Goal: Task Accomplishment & Management: Manage account settings

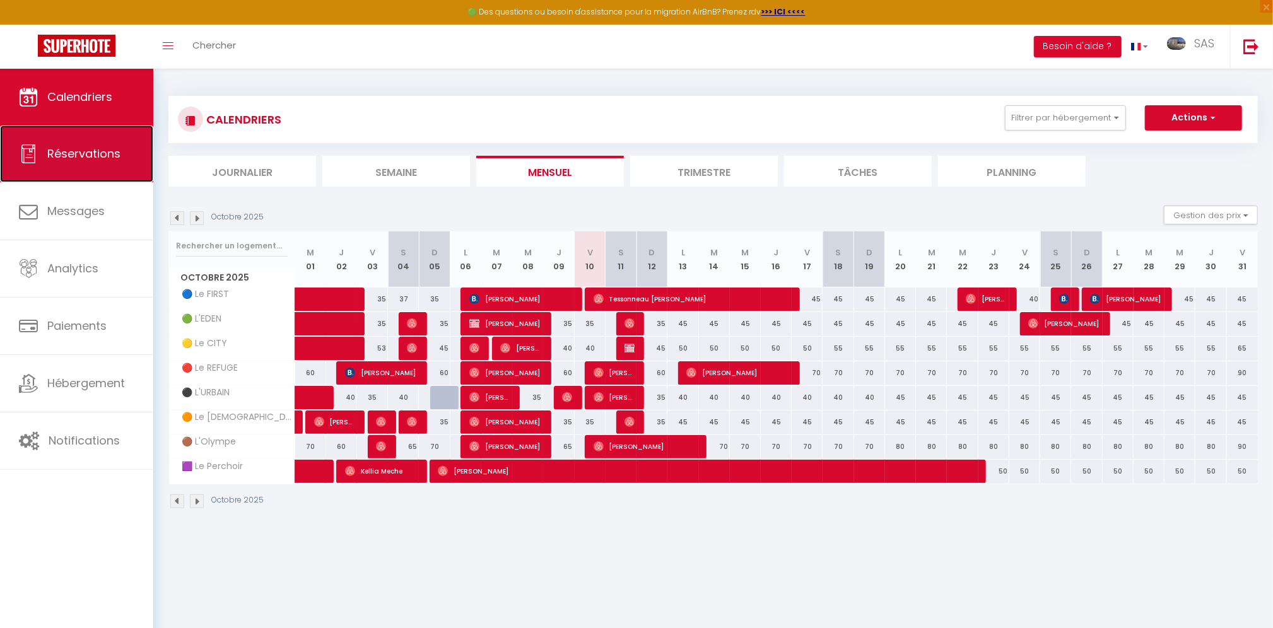
click at [89, 151] on span "Réservations" at bounding box center [83, 154] width 73 height 16
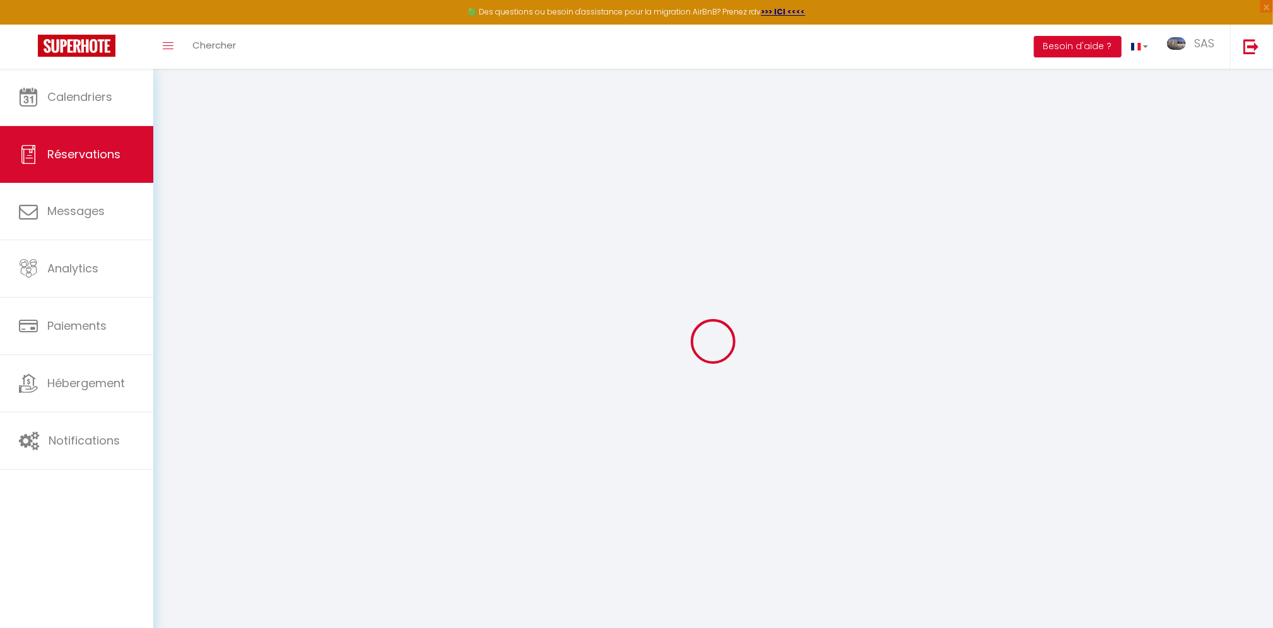
select select "all"
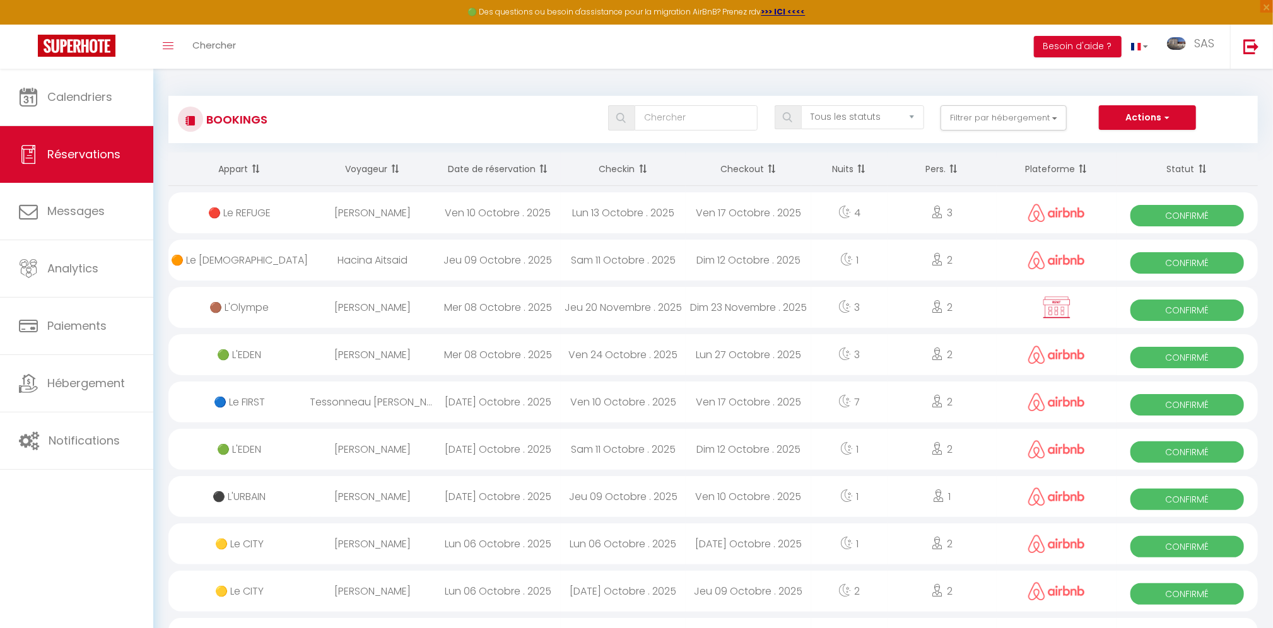
click at [326, 218] on div "[PERSON_NAME]" at bounding box center [373, 212] width 126 height 41
select select "OK"
select select "0"
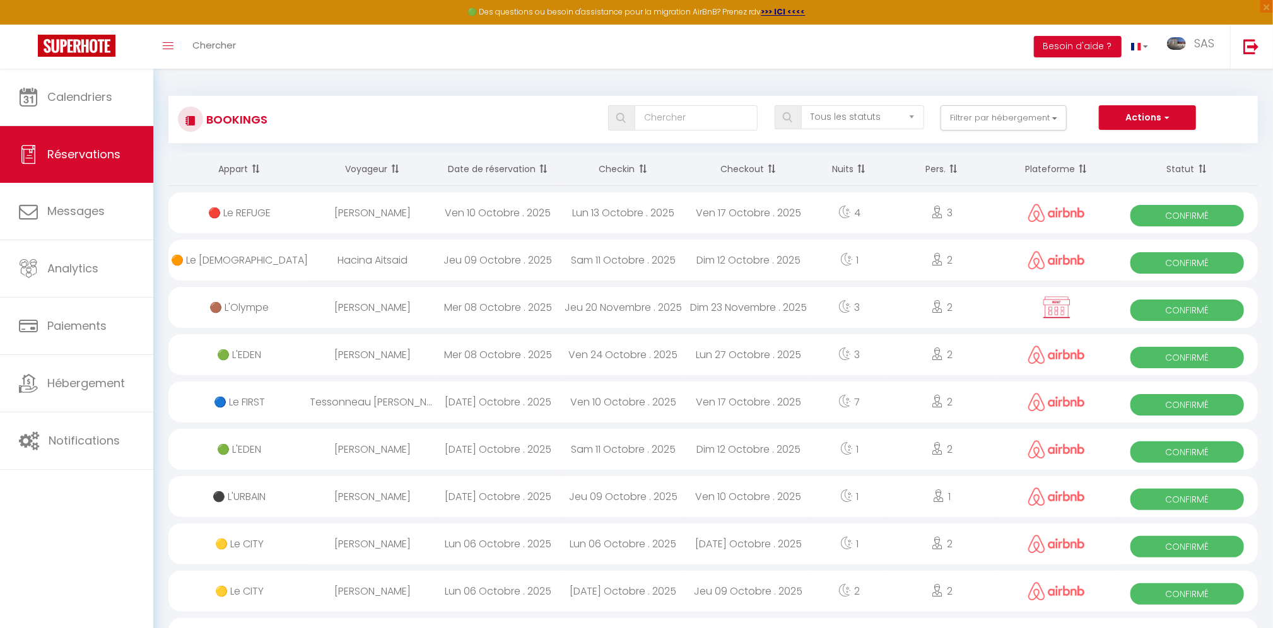
select select "1"
select select
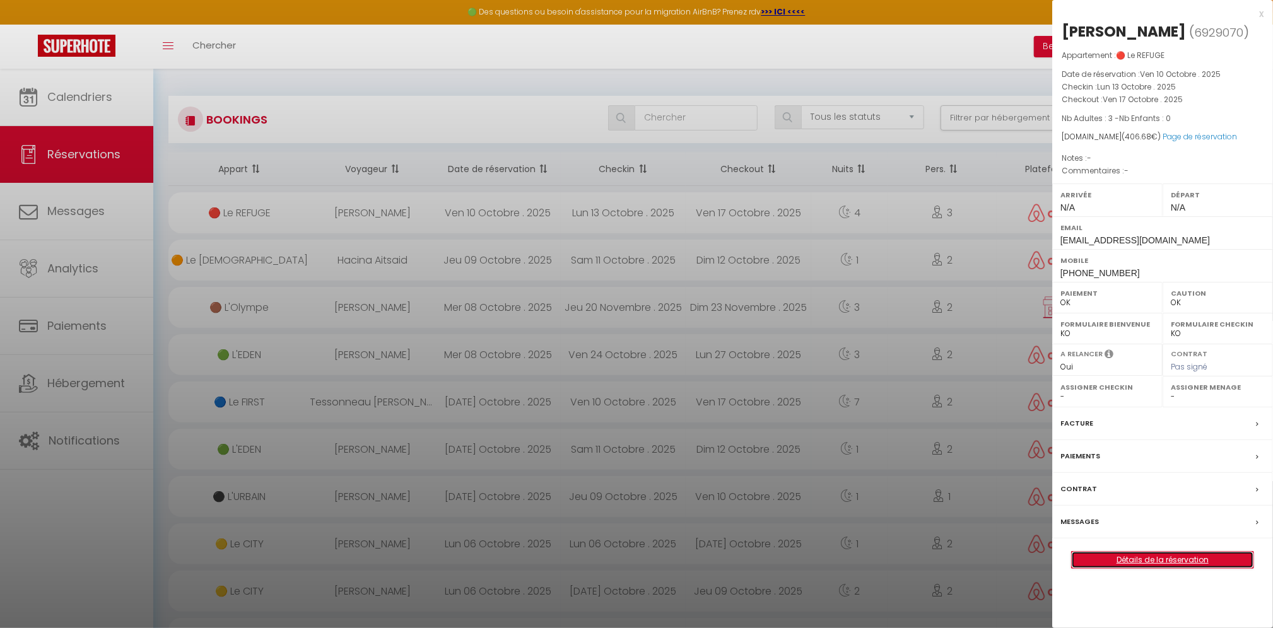
drag, startPoint x: 1152, startPoint y: 558, endPoint x: 1139, endPoint y: 549, distance: 15.4
click at [1151, 556] on link "Détails de la réservation" at bounding box center [1163, 560] width 182 height 16
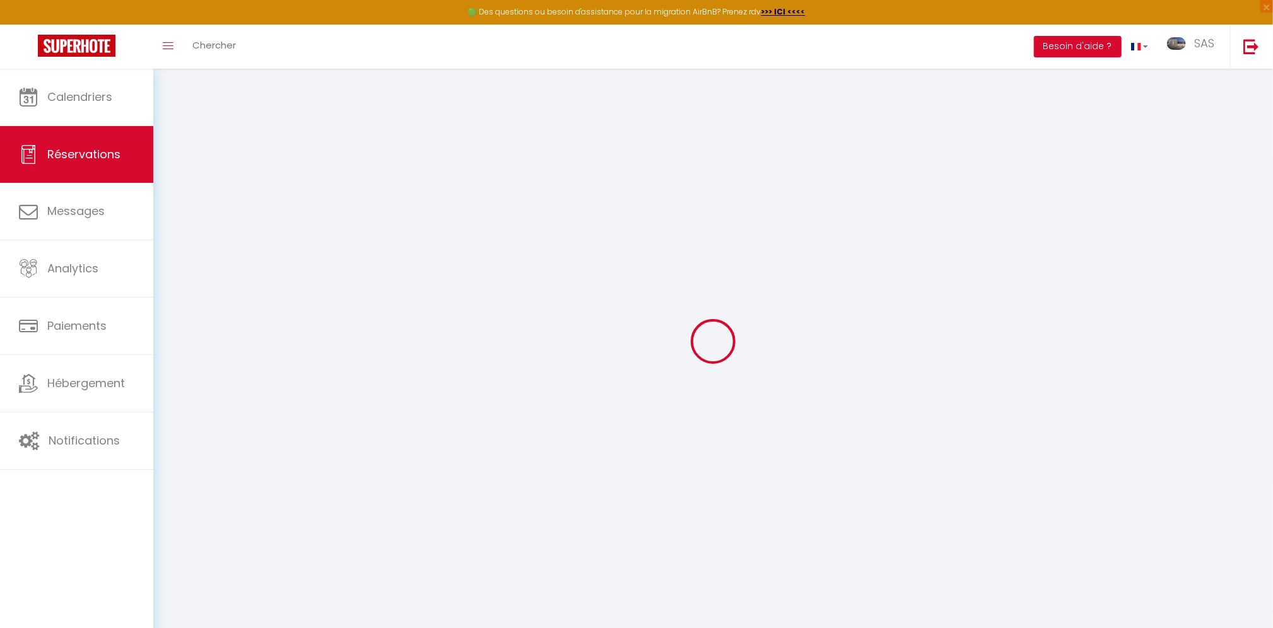
type input "Freddy"
type input "Hetier"
type input "[EMAIL_ADDRESS][DOMAIN_NAME]"
type input "[PHONE_NUMBER]"
select select
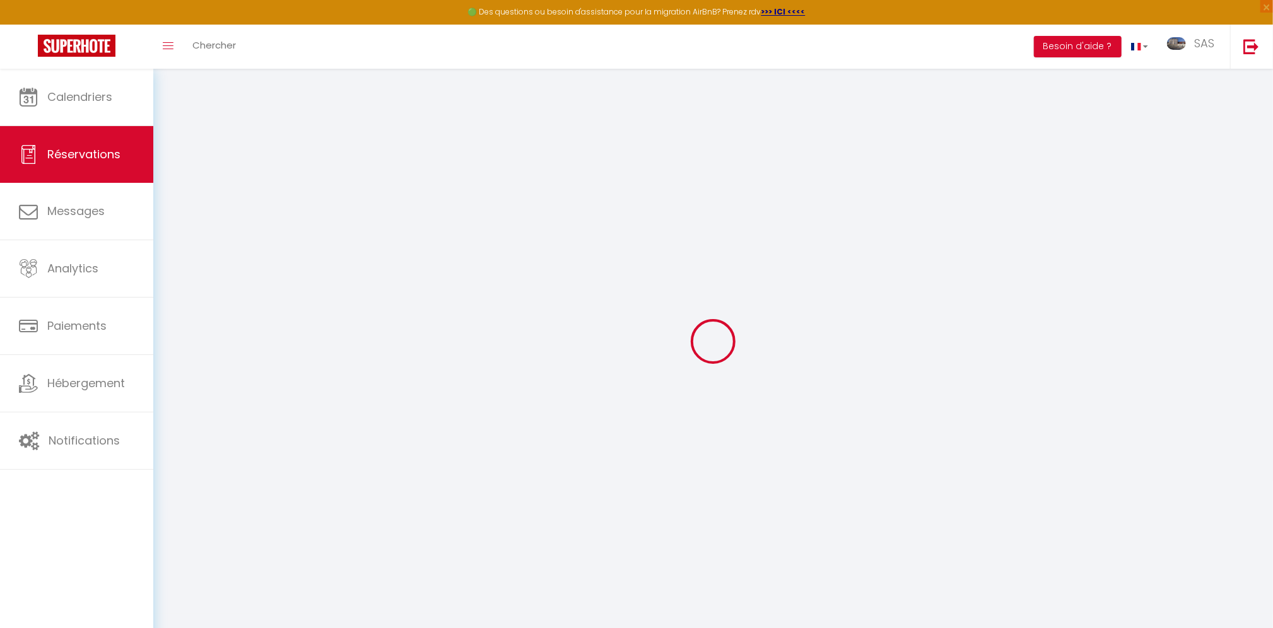
type input "59.55"
select select "2557"
select select "1"
select select
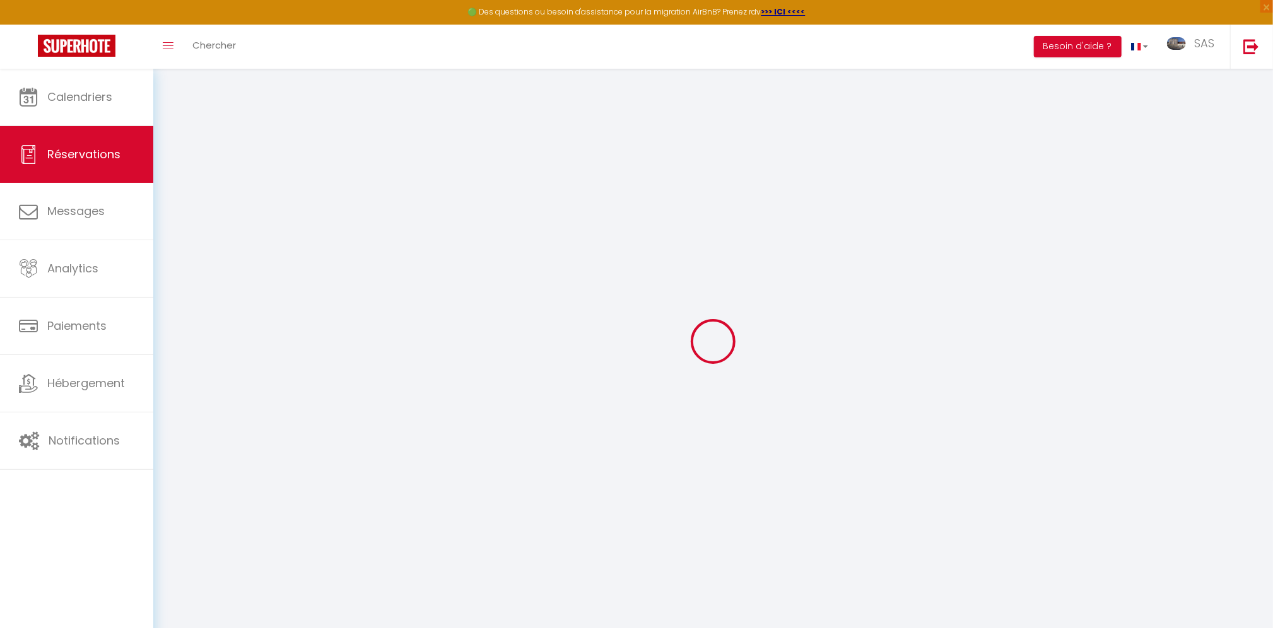
type input "3"
select select "12"
select select
type input "352"
checkbox input "false"
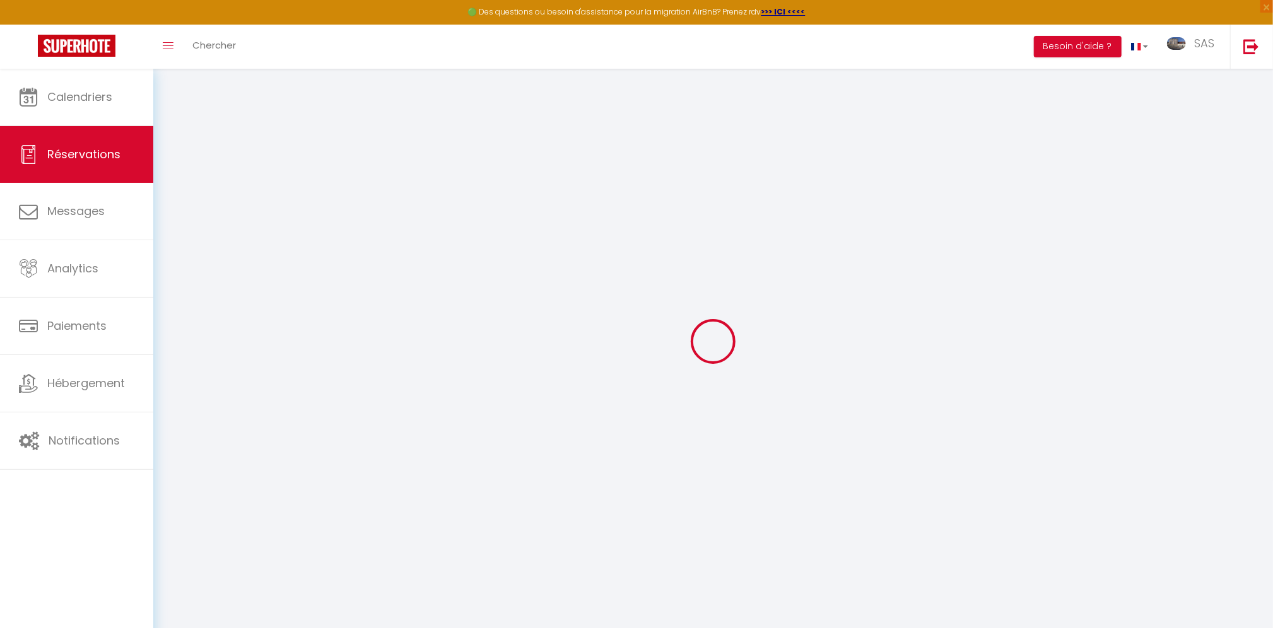
type input "0"
select select "1"
type input "0"
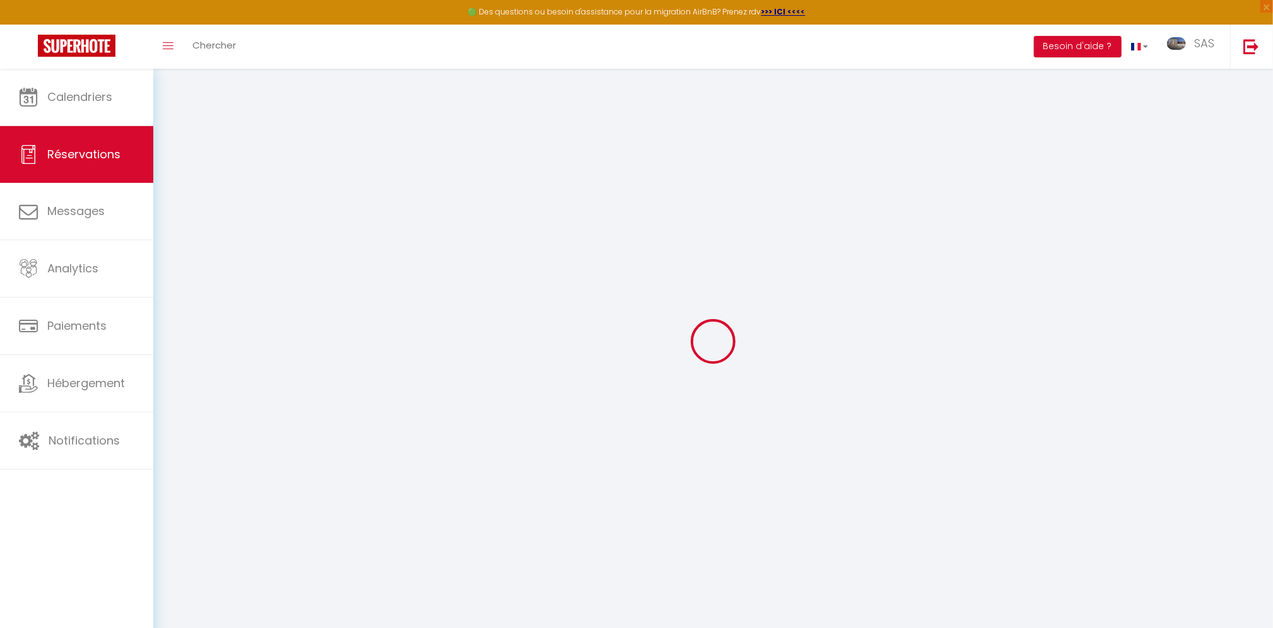
select select
select select "15"
checkbox input "false"
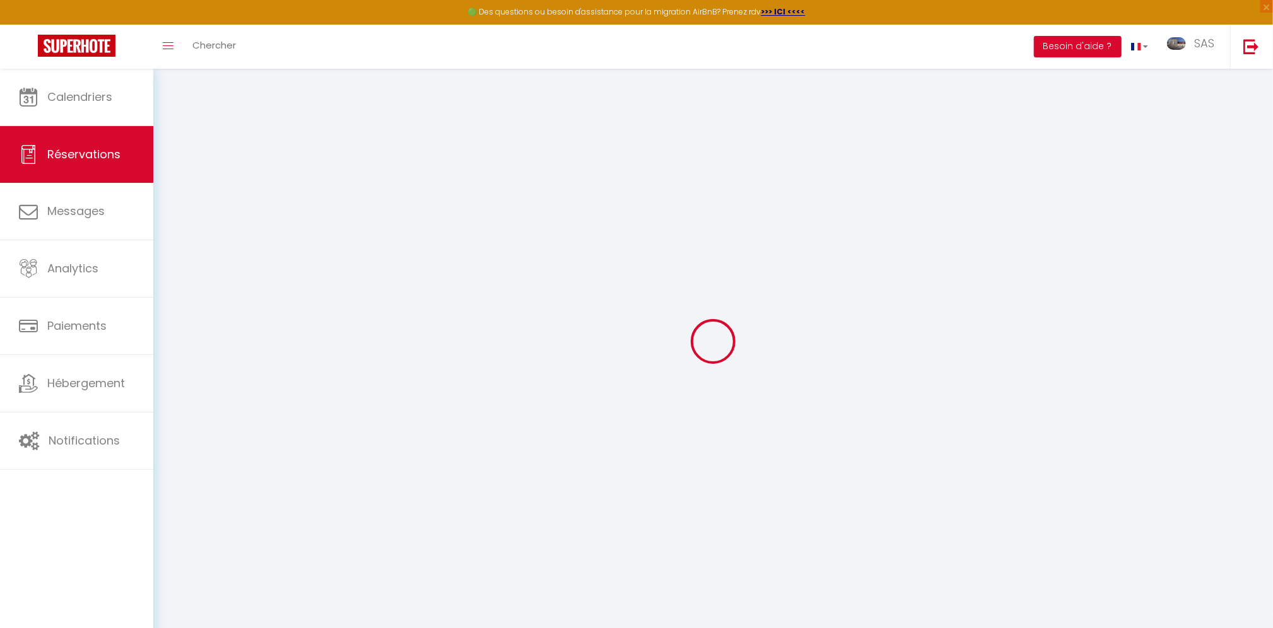
select select
checkbox input "false"
select select
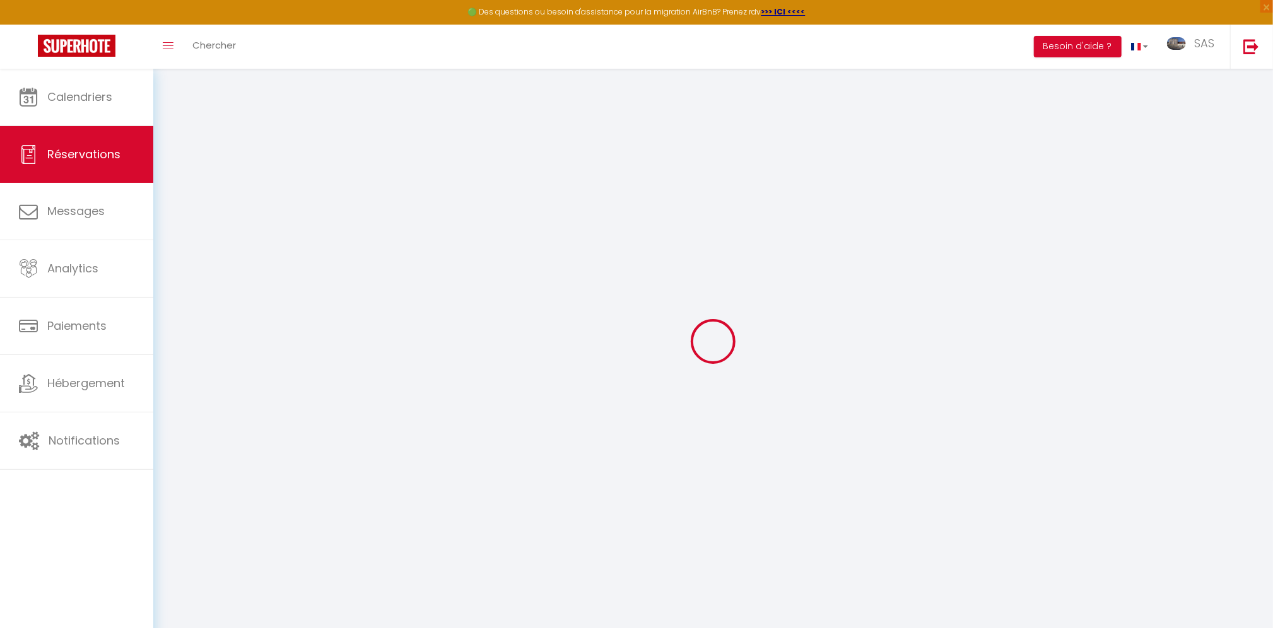
select select
checkbox input "false"
select select
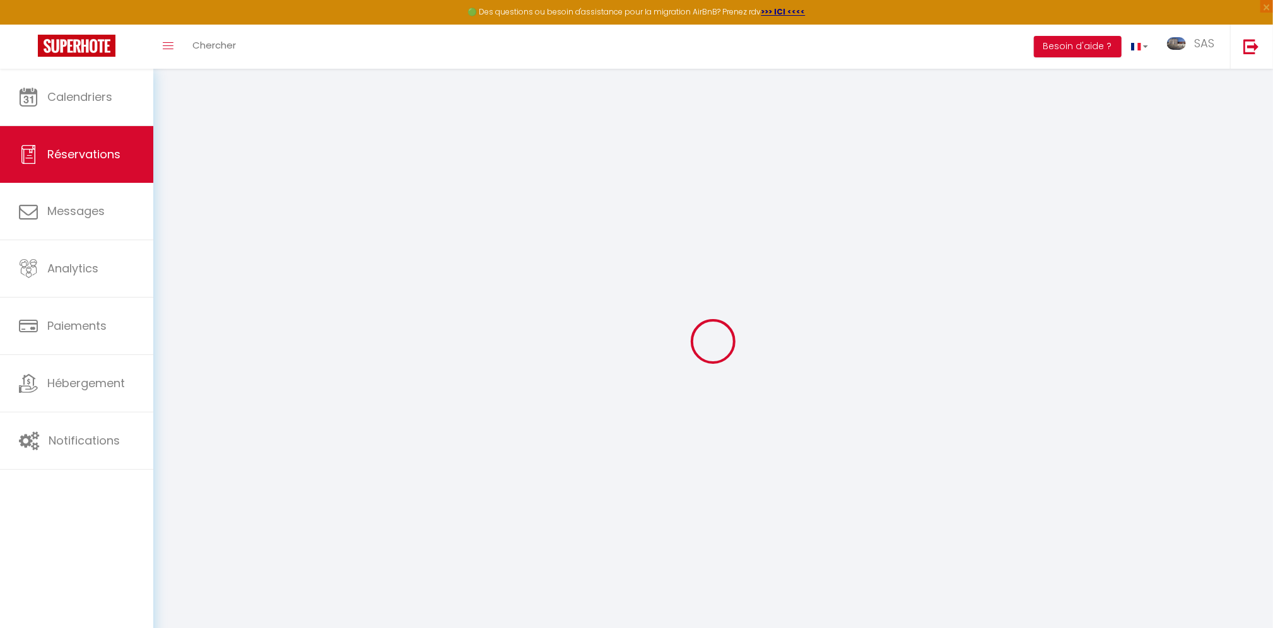
select select
checkbox input "false"
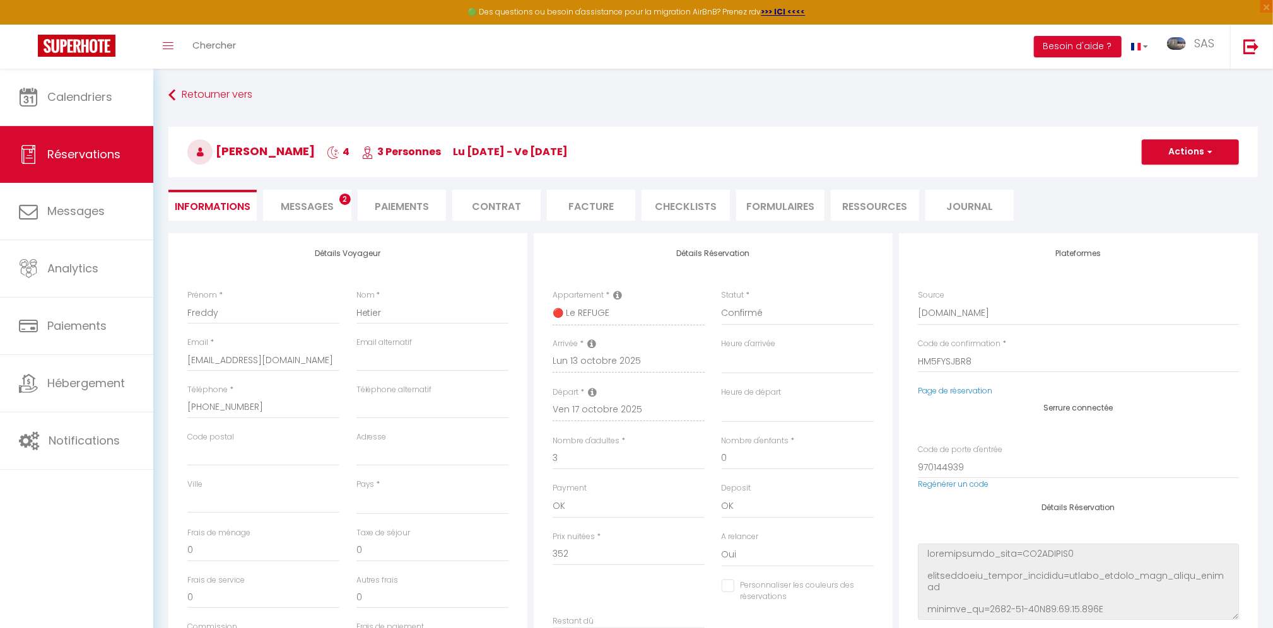
select select
type input "45"
type input "9.68"
select select
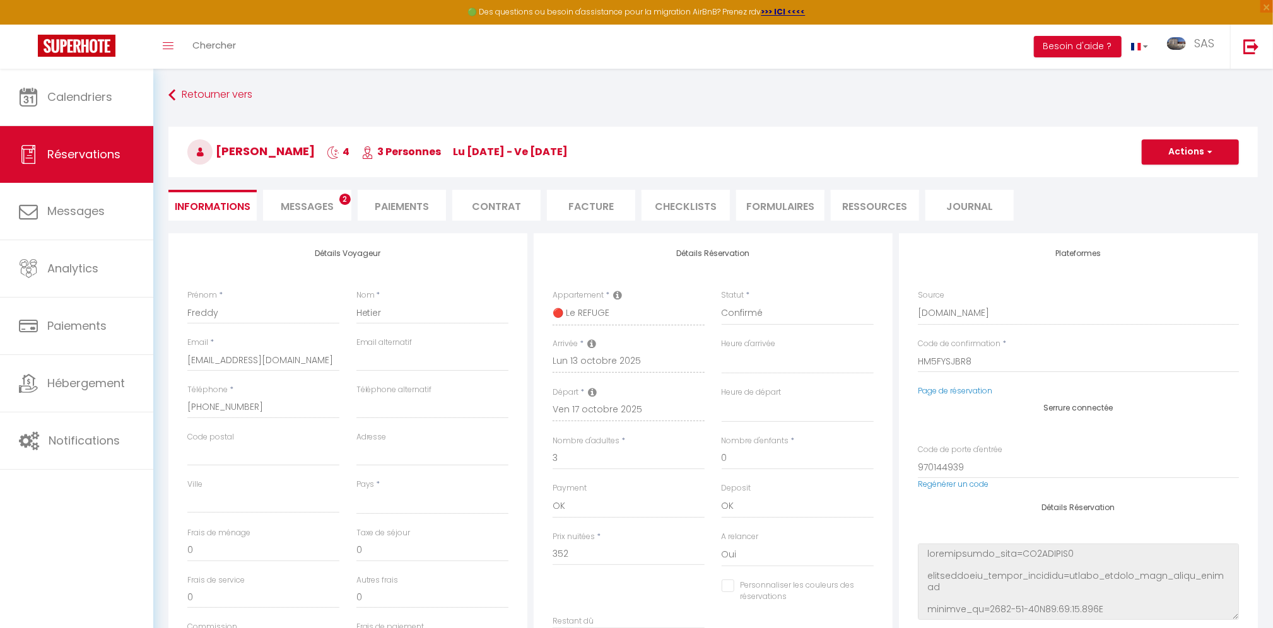
checkbox input "false"
select select
checkbox input "false"
select select
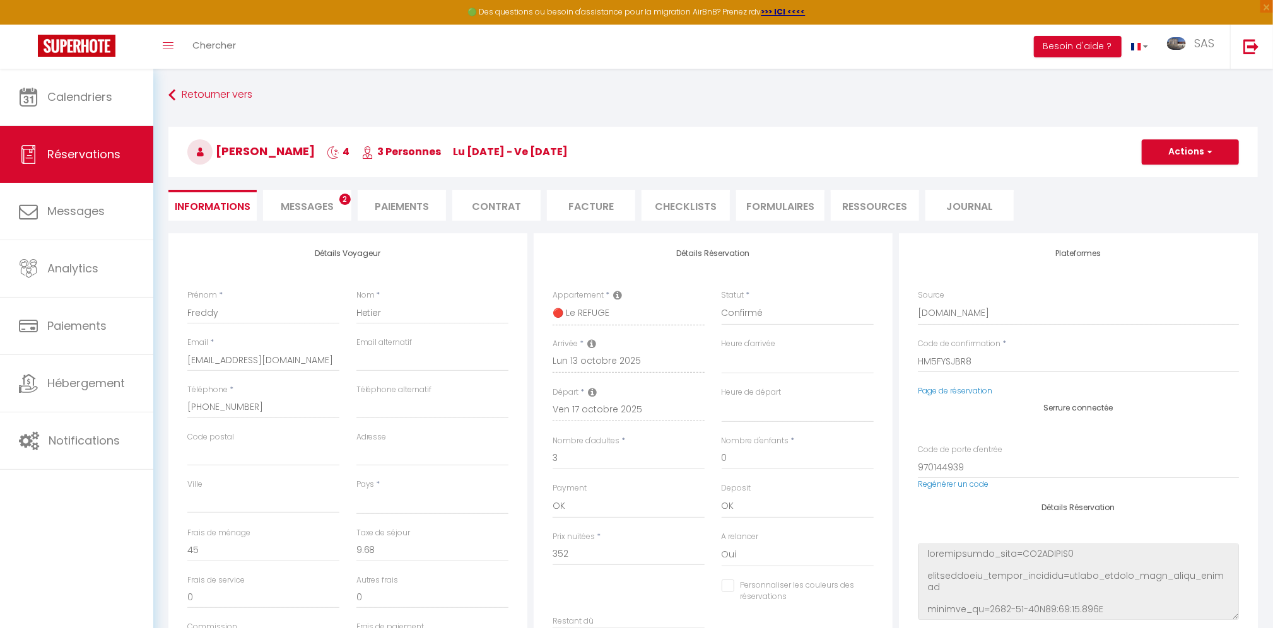
scroll to position [229, 0]
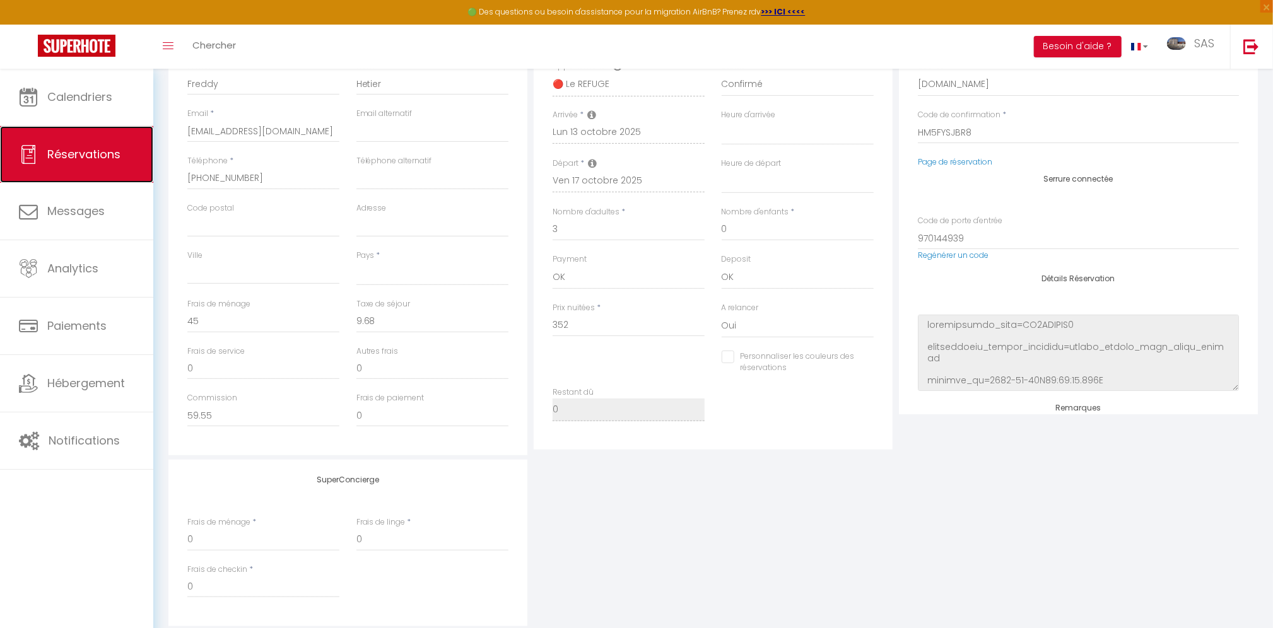
click at [91, 162] on link "Réservations" at bounding box center [76, 154] width 153 height 57
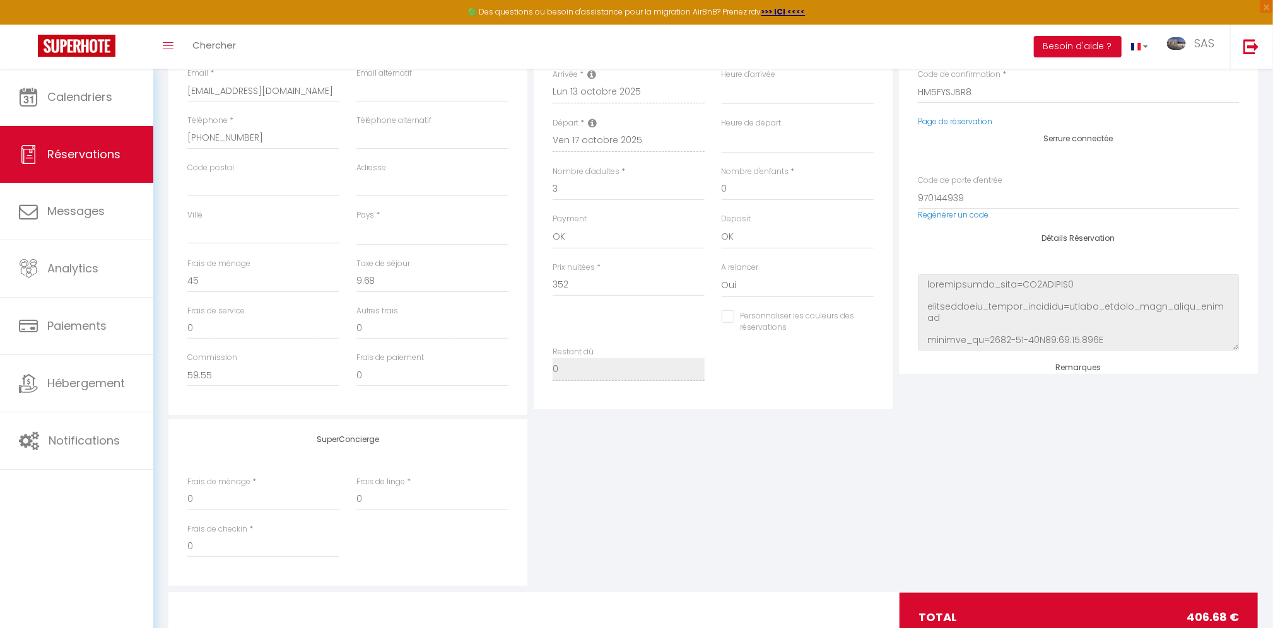
select select "not_cancelled"
select select
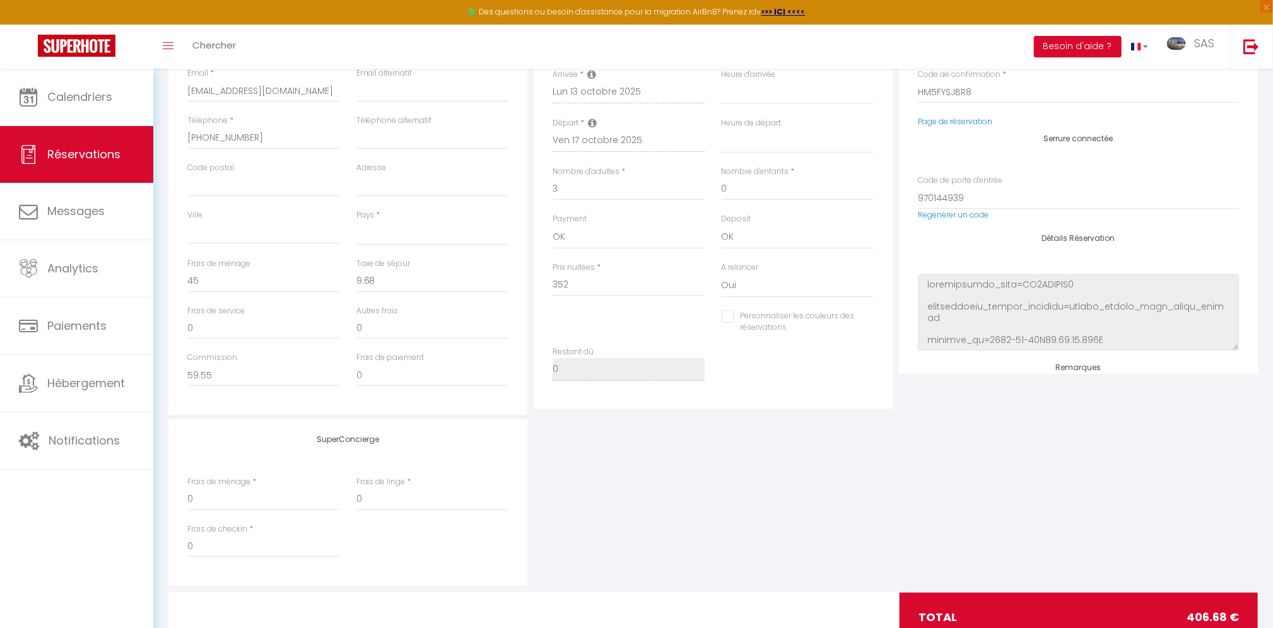
select select
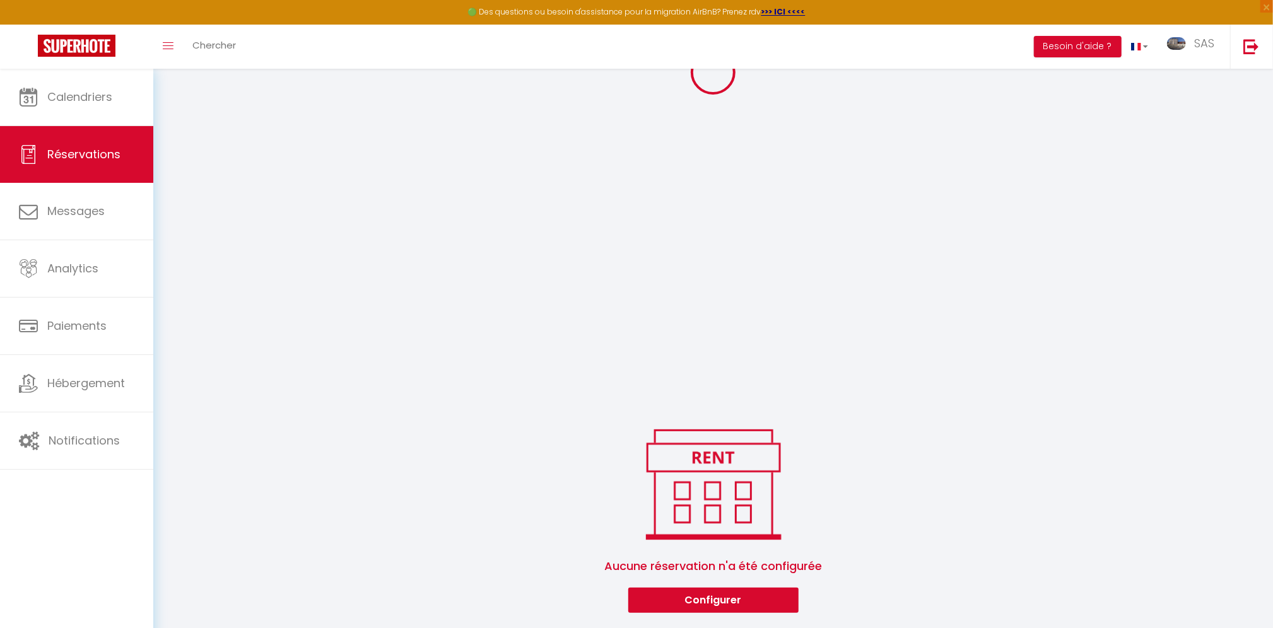
select select "all"
select select
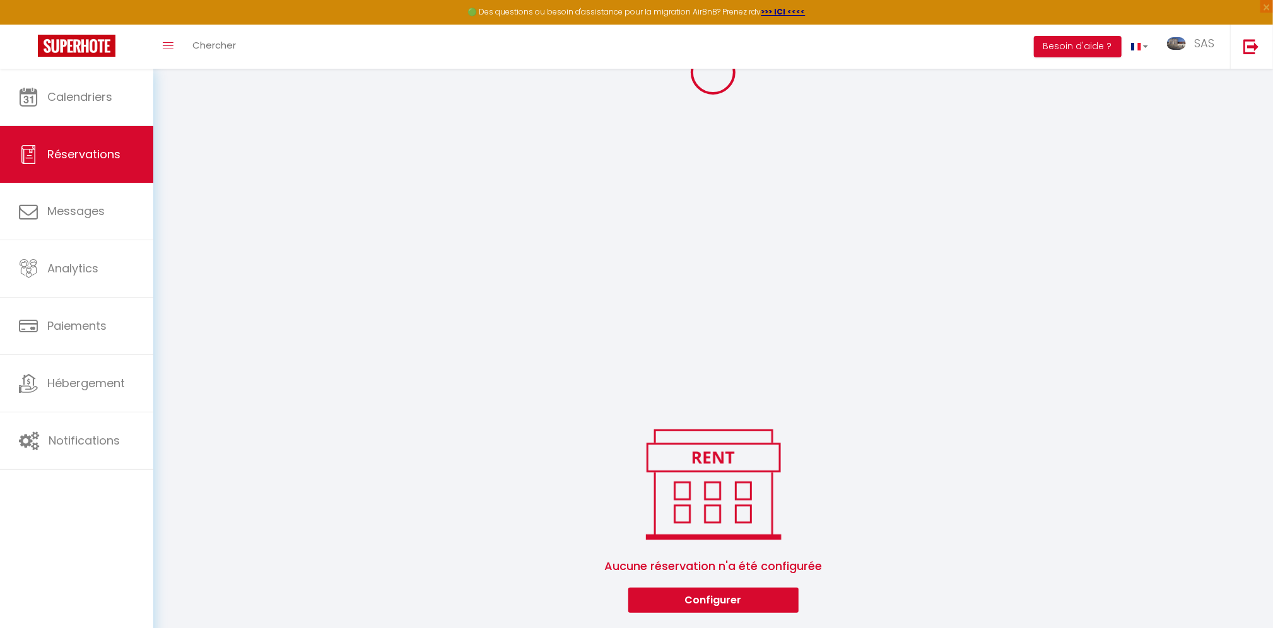
select select
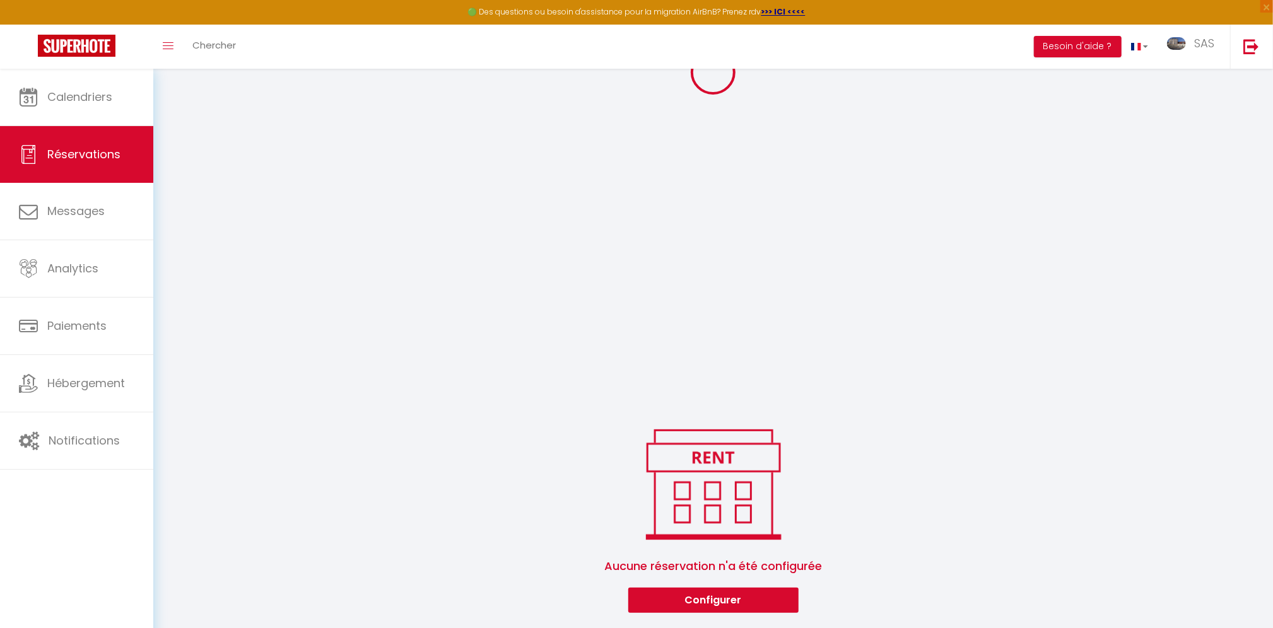
select select
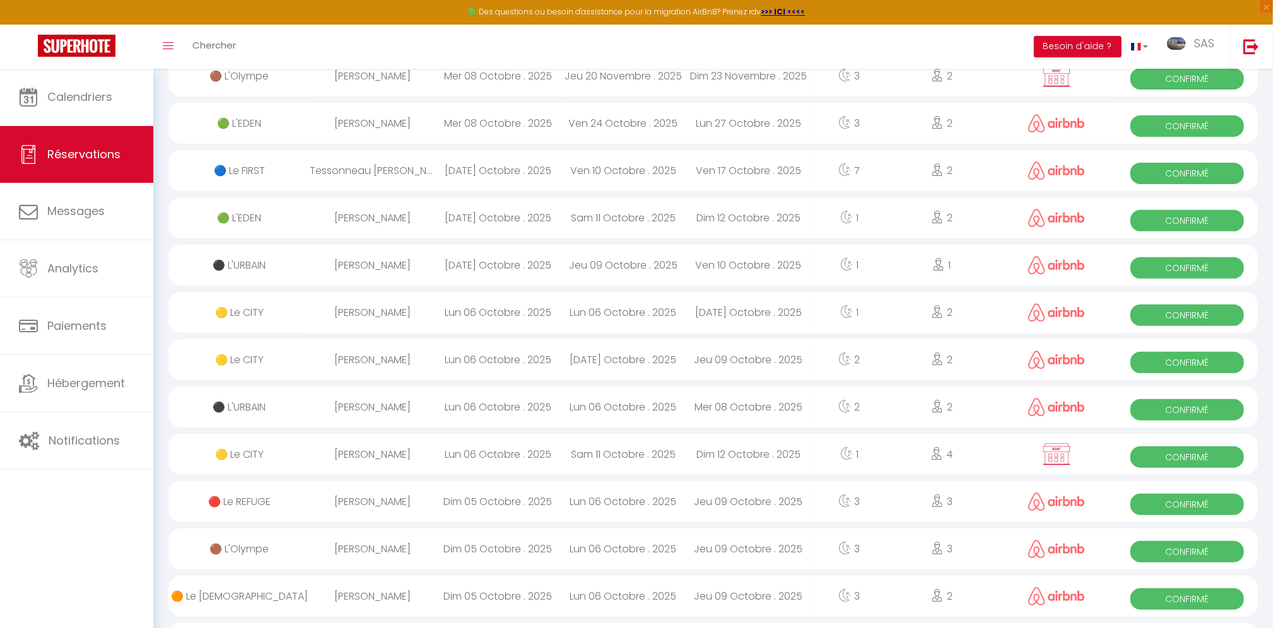
scroll to position [37, 0]
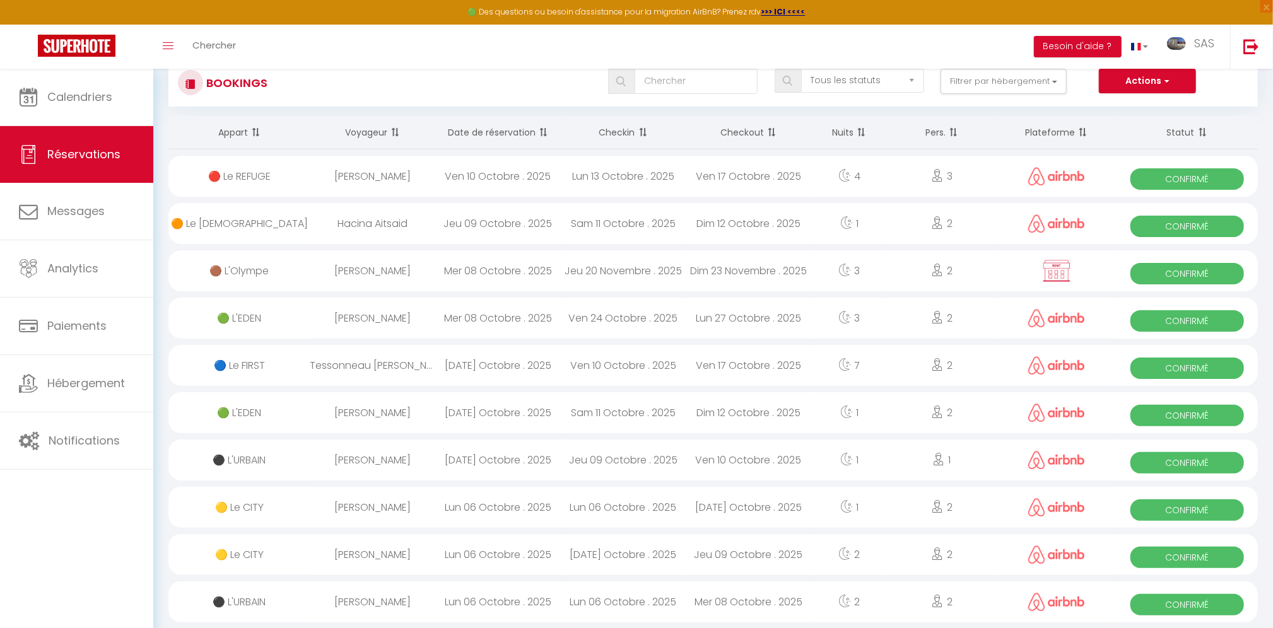
click at [342, 179] on div "[PERSON_NAME]" at bounding box center [373, 176] width 126 height 41
select select "OK"
select select "0"
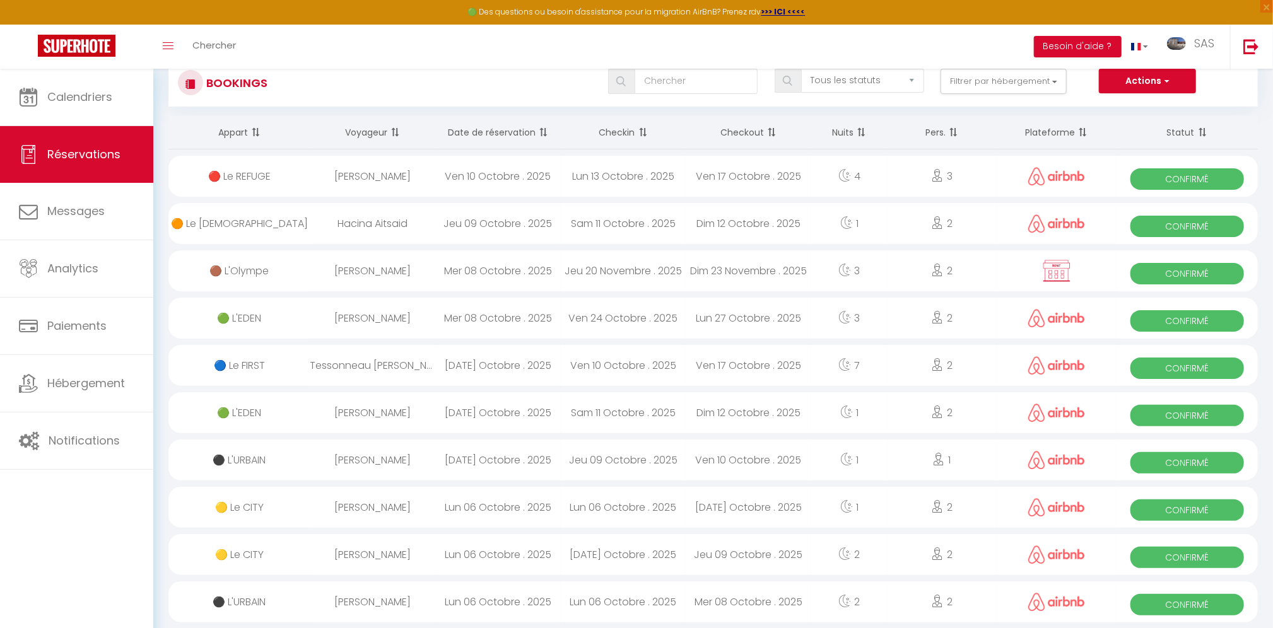
select select "1"
select select
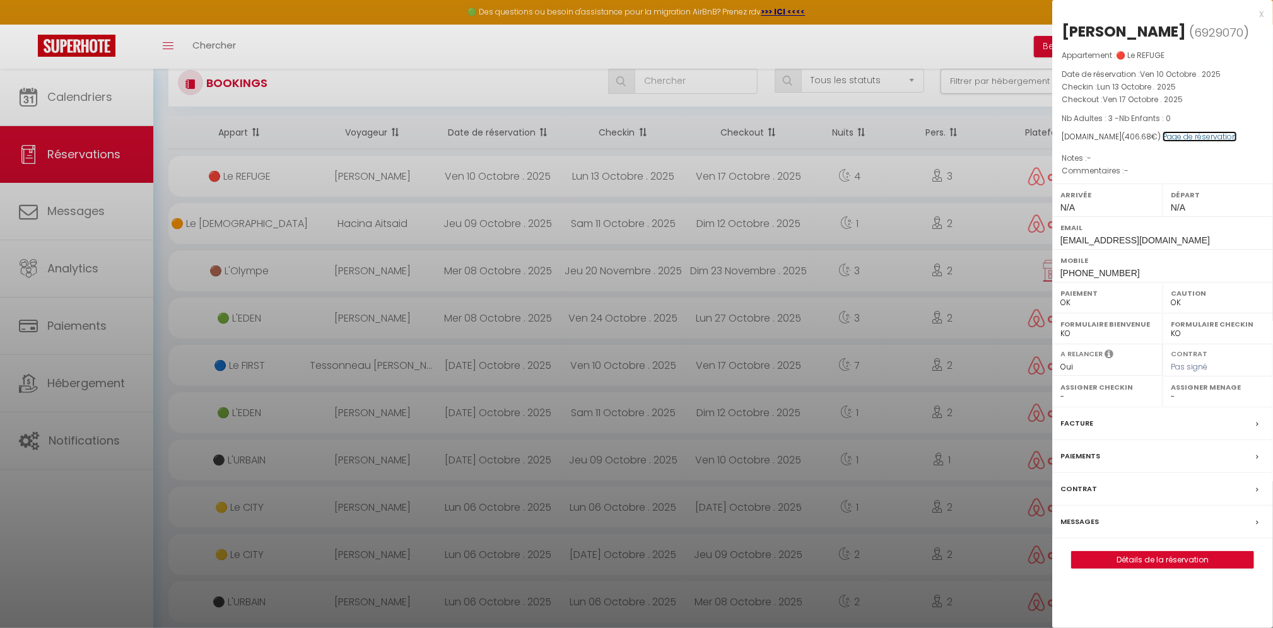
click at [1193, 139] on link "Page de réservation" at bounding box center [1200, 136] width 74 height 11
click at [85, 83] on div at bounding box center [636, 314] width 1273 height 628
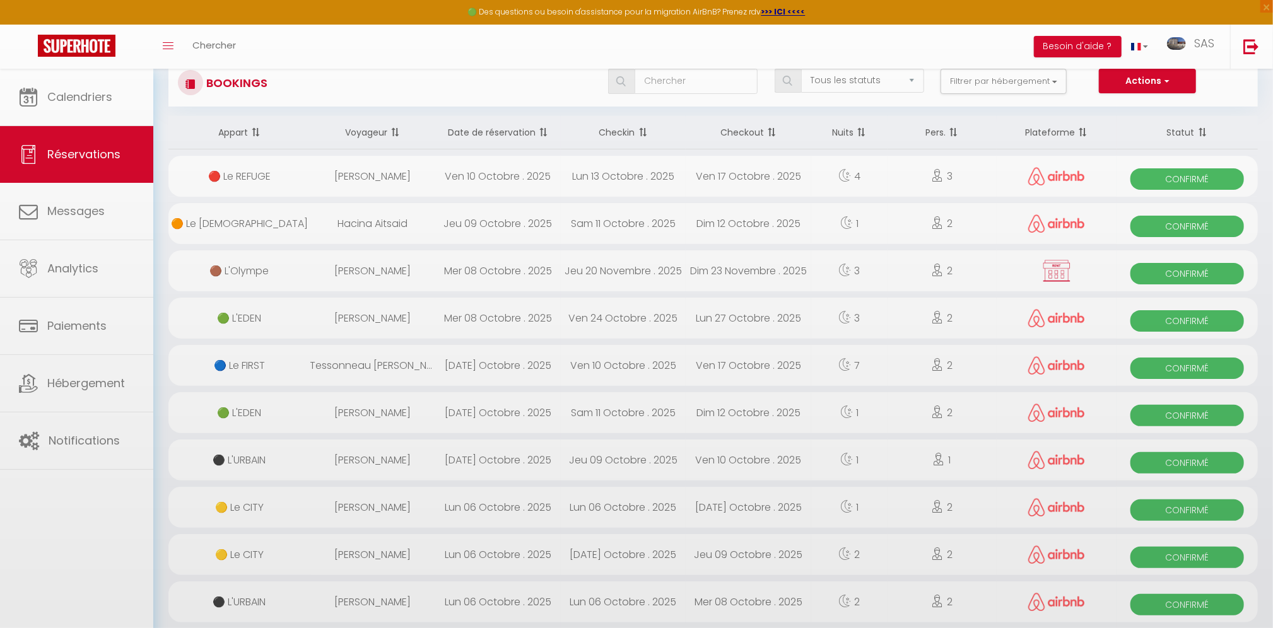
click at [89, 100] on div at bounding box center [636, 314] width 1273 height 628
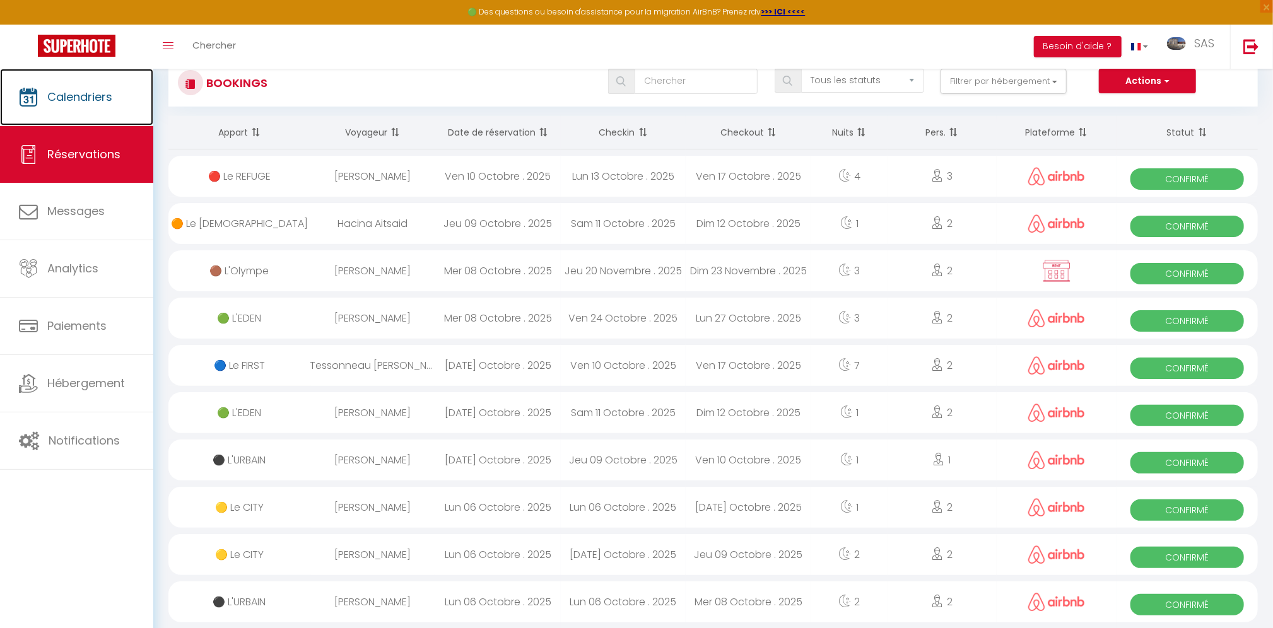
click at [89, 100] on span "Calendriers" at bounding box center [79, 97] width 65 height 16
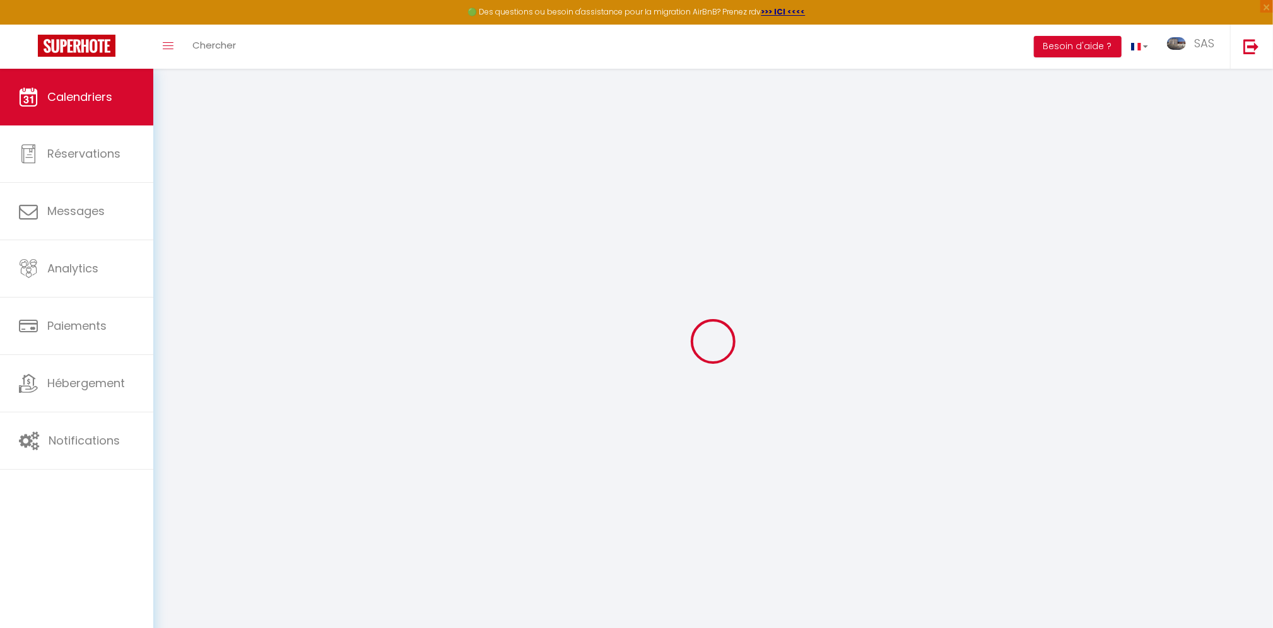
select select
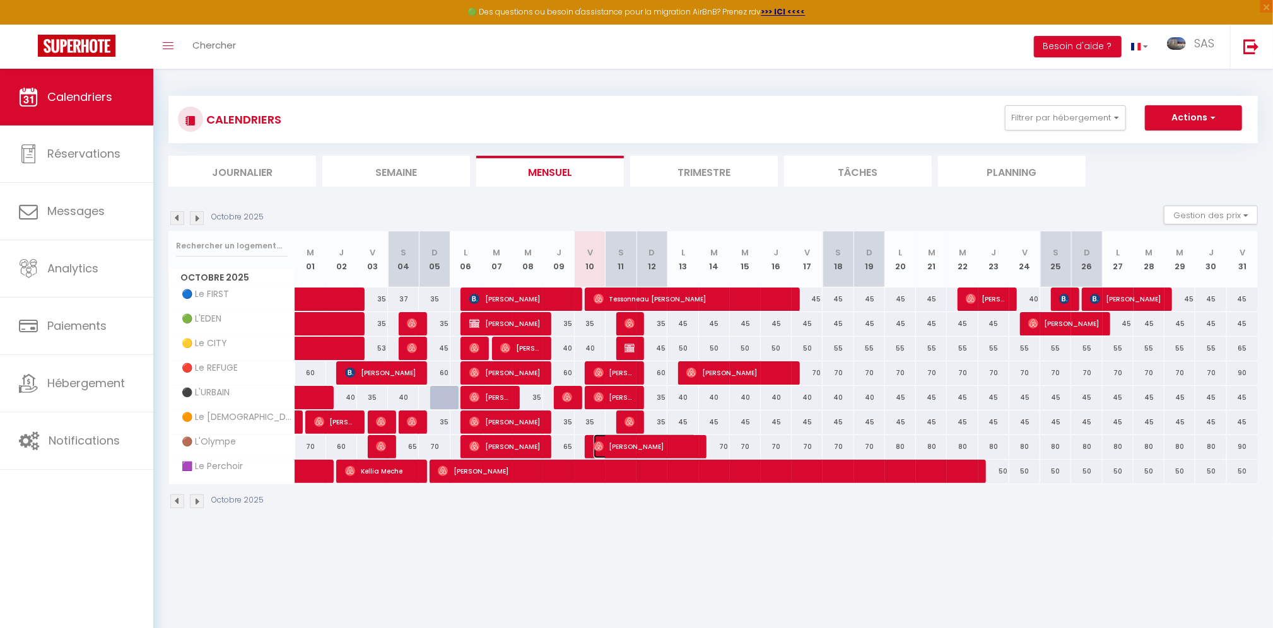
click at [642, 445] on span "[PERSON_NAME]" at bounding box center [645, 447] width 103 height 24
select select "OK"
select select "0"
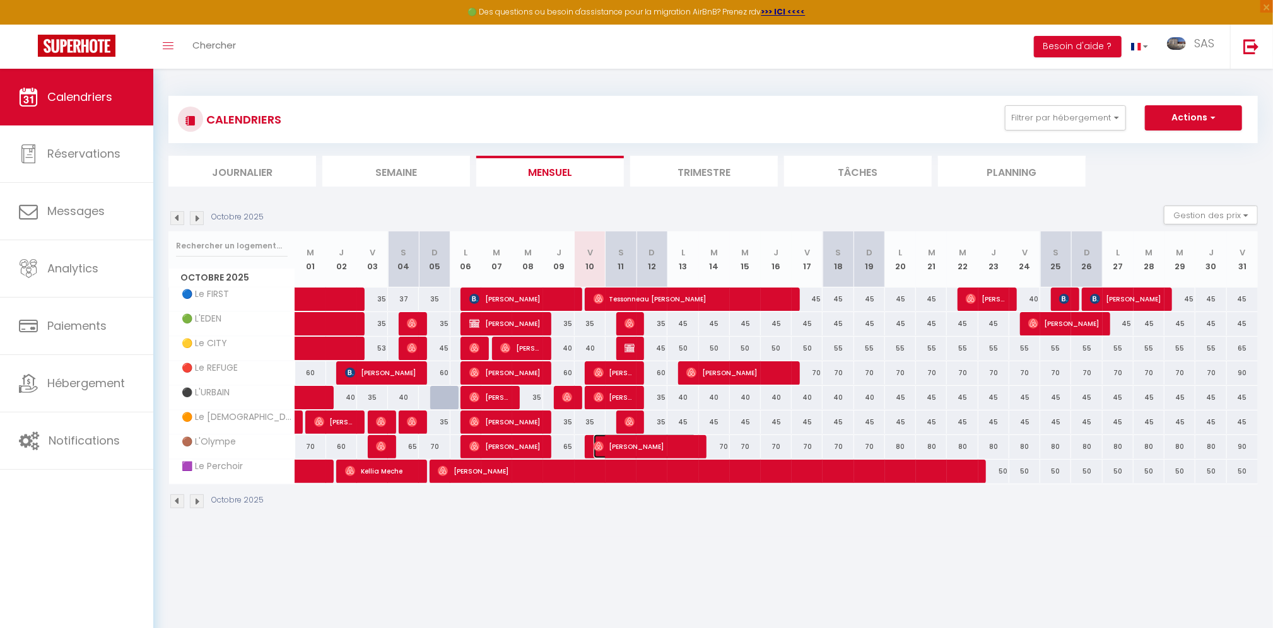
select select "1"
select select
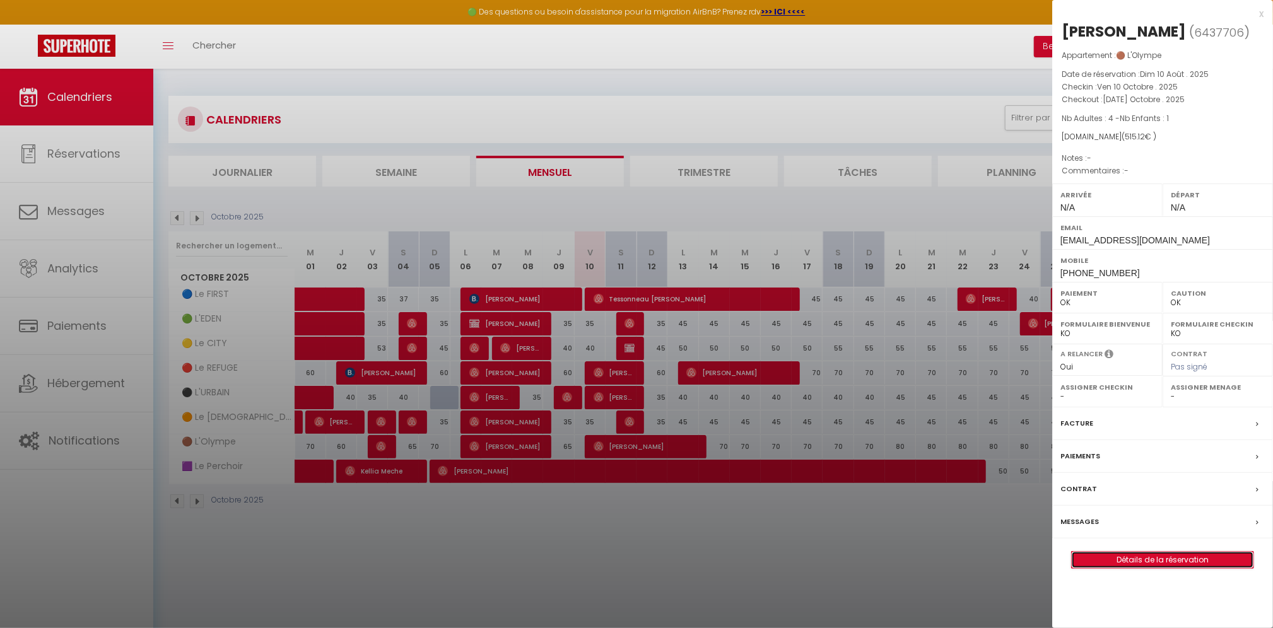
click at [1182, 554] on link "Détails de la réservation" at bounding box center [1163, 560] width 182 height 16
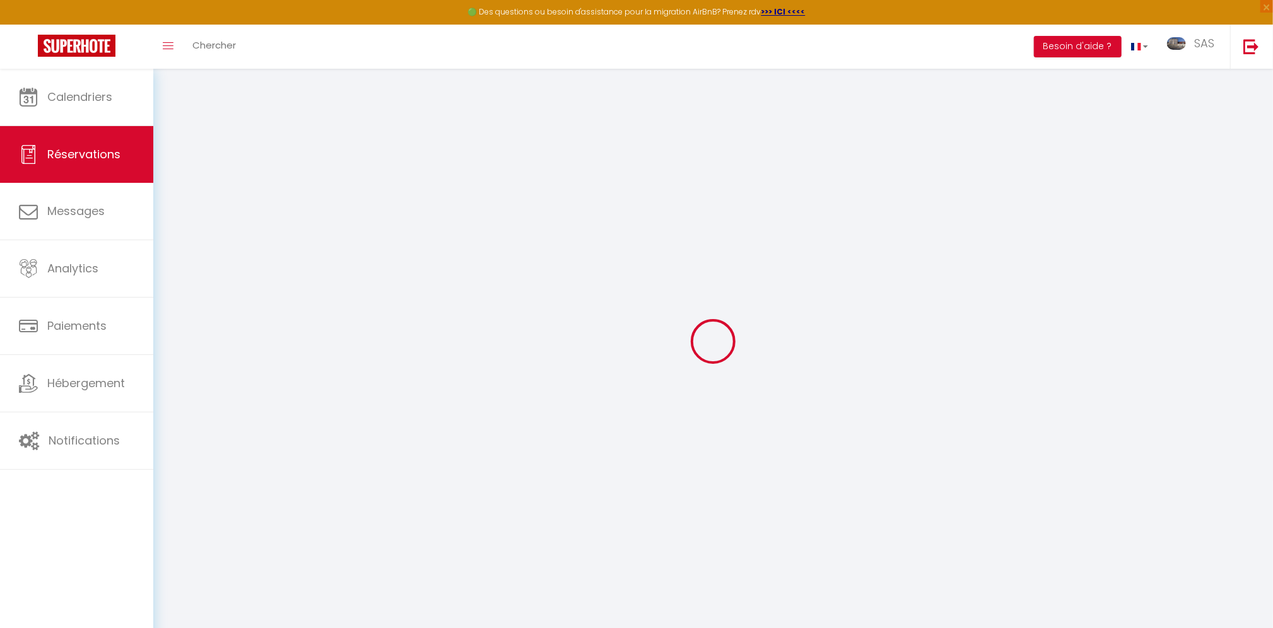
type input "[PERSON_NAME]"
type input "Mawuli"
type input "[EMAIL_ADDRESS][DOMAIN_NAME]"
type input "[PHONE_NUMBER]"
select select
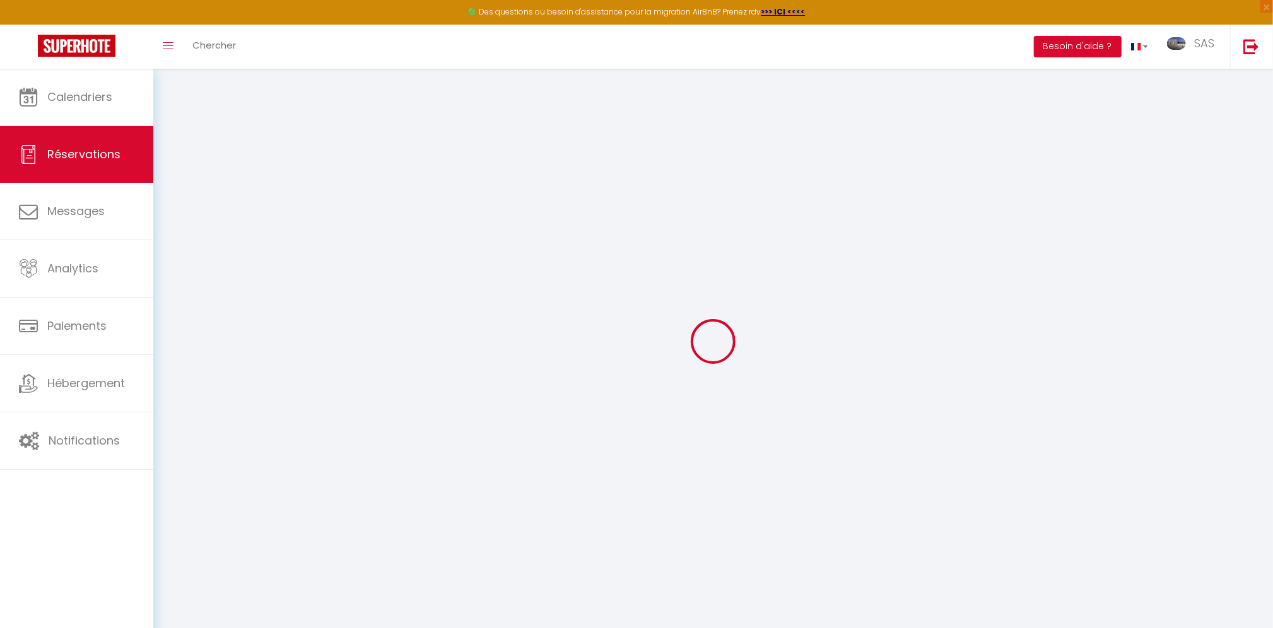
type input "15.15"
select select "50621"
select select "1"
select select
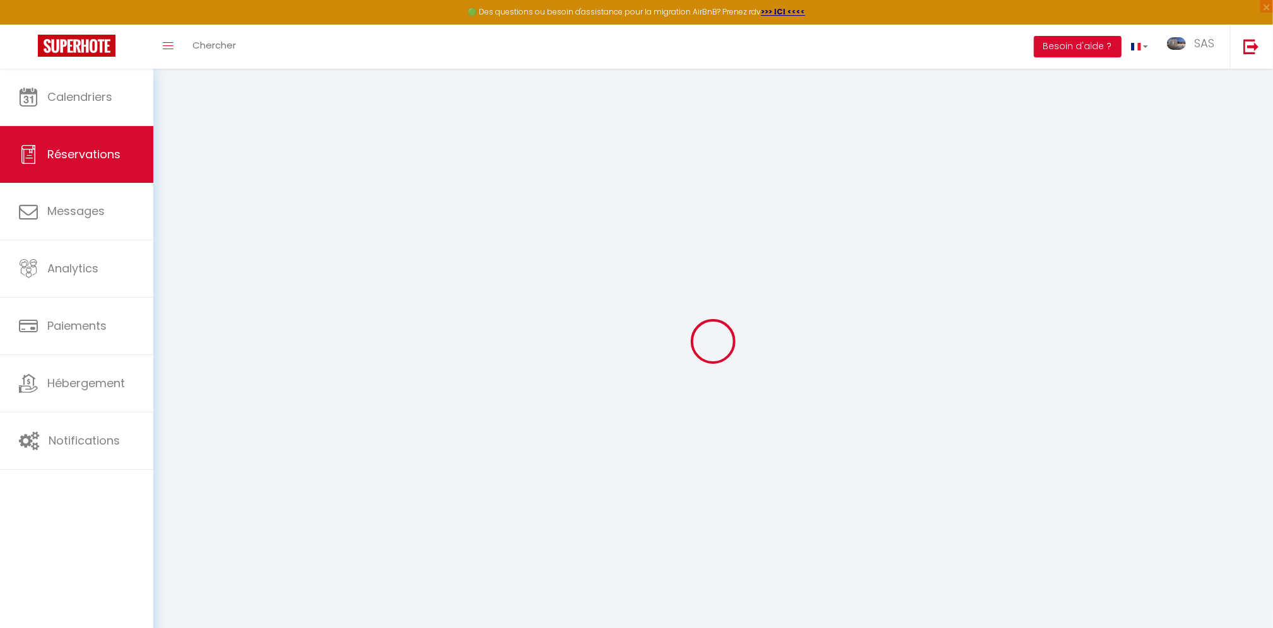
type input "4"
type input "1"
select select "12"
select select
type input "460"
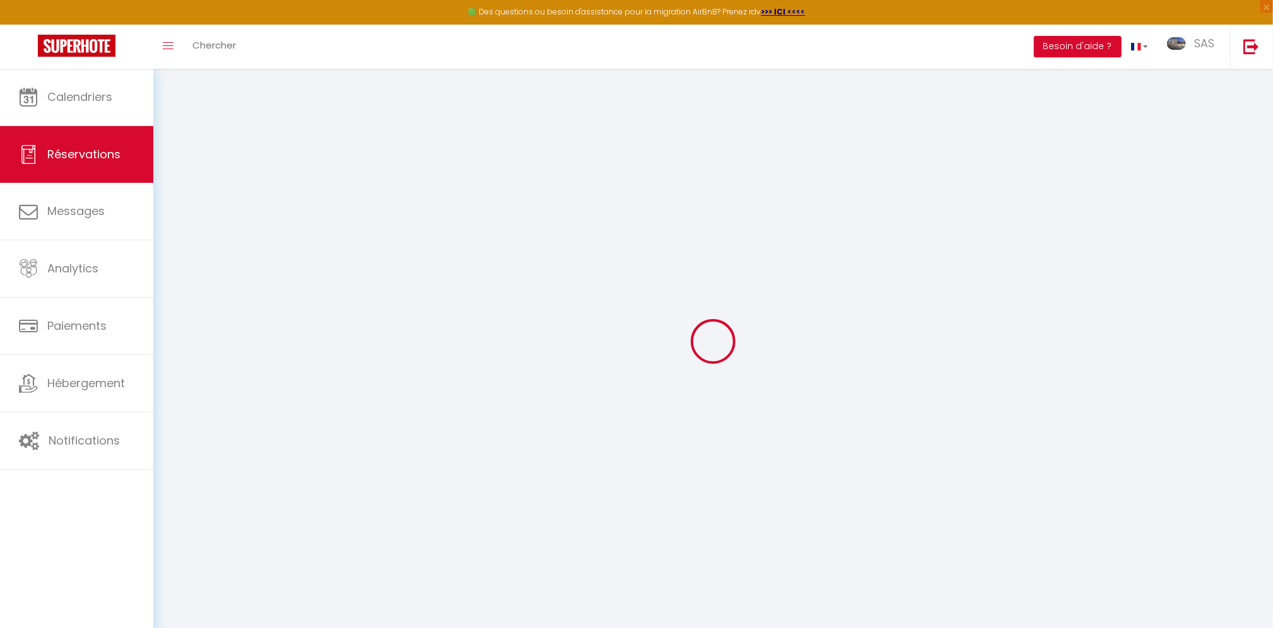
checkbox input "false"
type input "0"
select select "1"
type input "0"
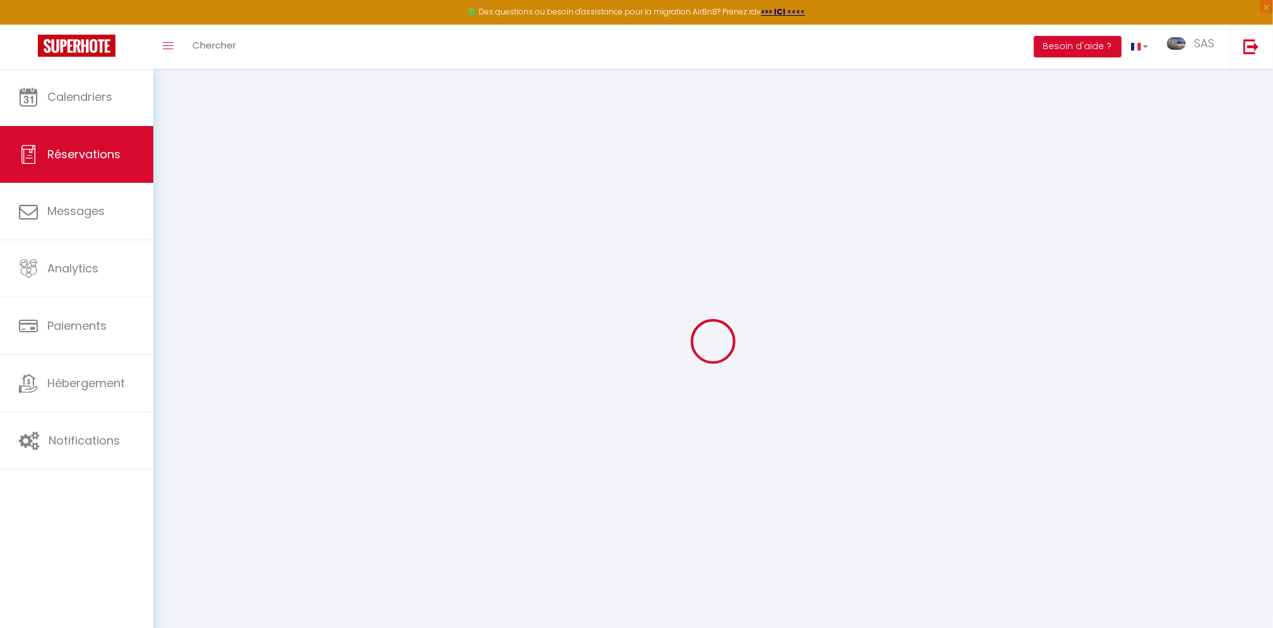
type input "0"
select select
select select "15"
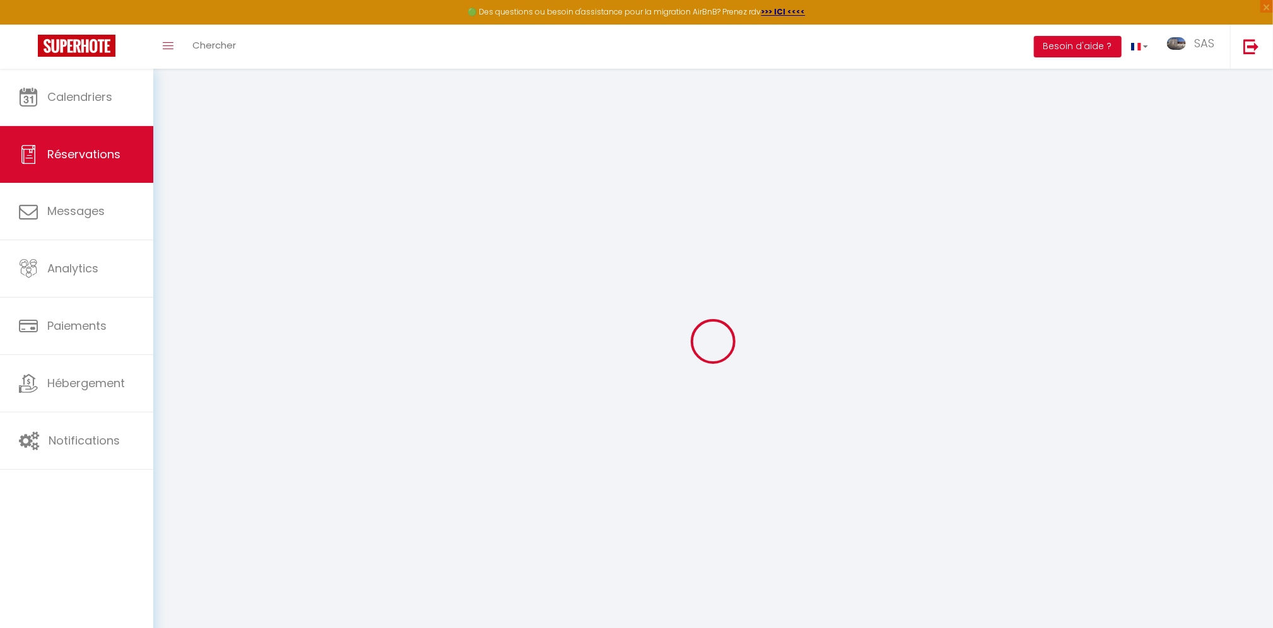
checkbox input "false"
select select
checkbox input "false"
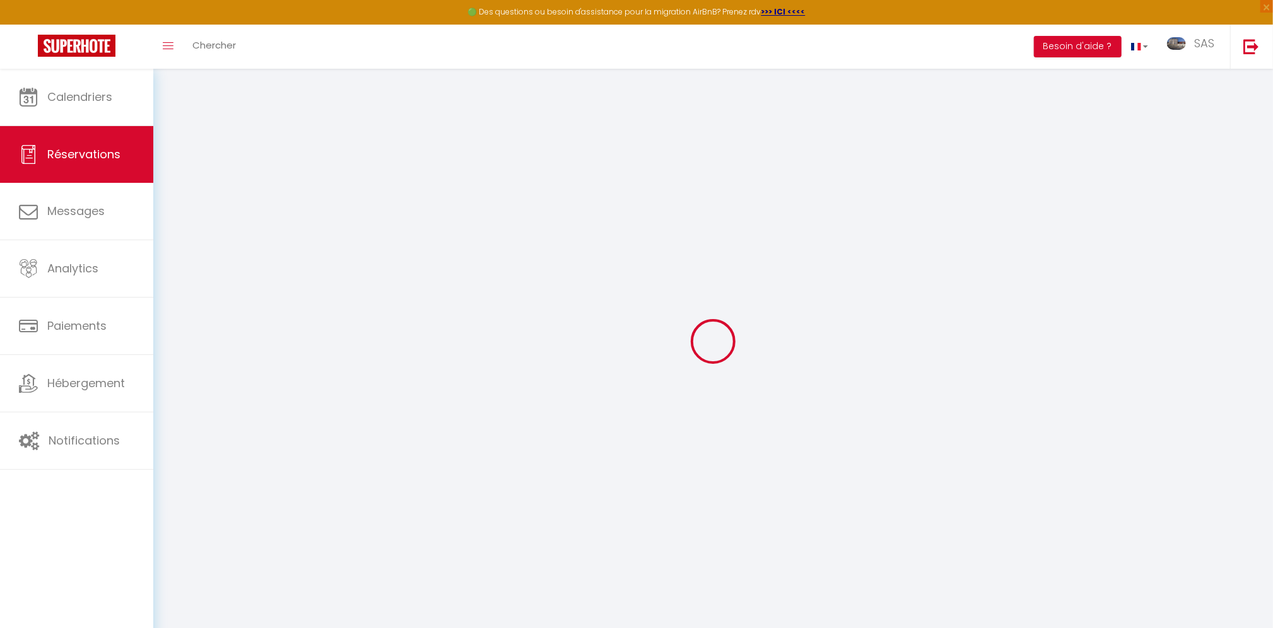
select select
checkbox input "false"
select select
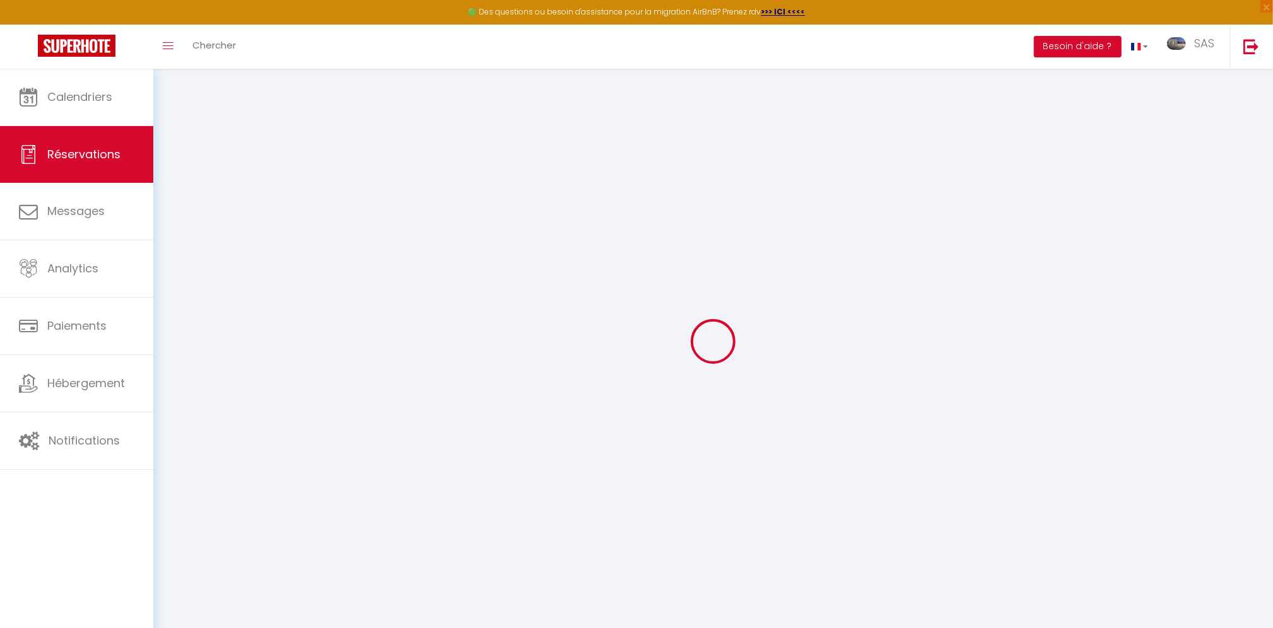
select select
checkbox input "false"
select select
type input "45"
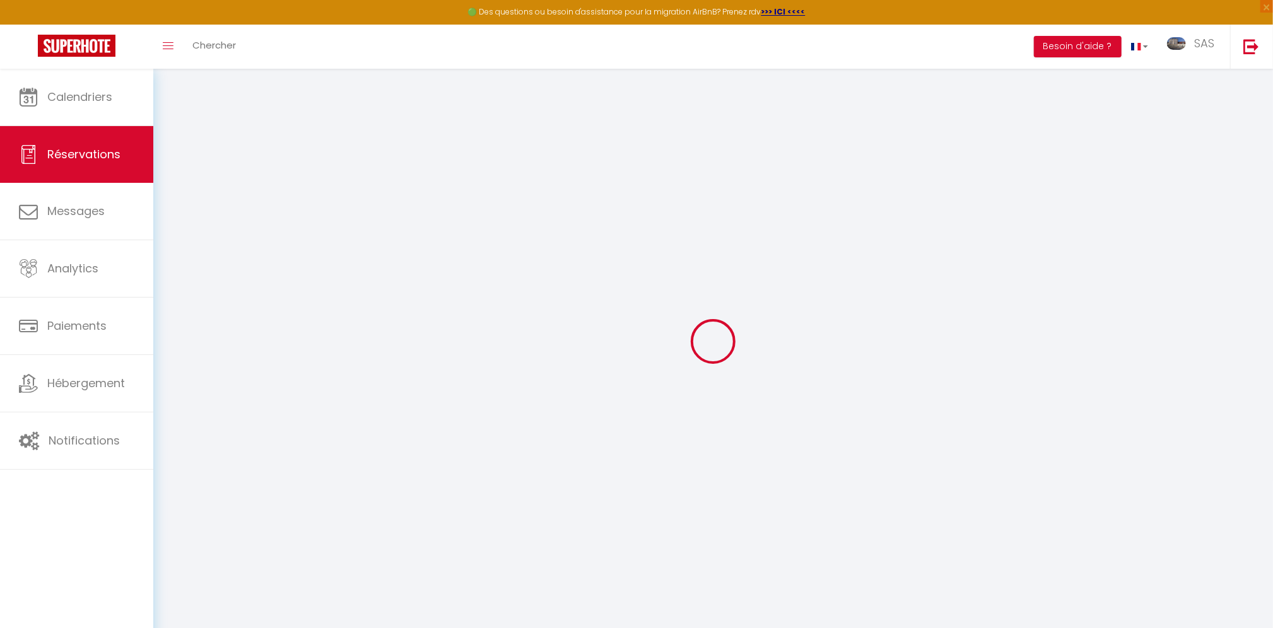
type input "10.12"
select select
checkbox input "false"
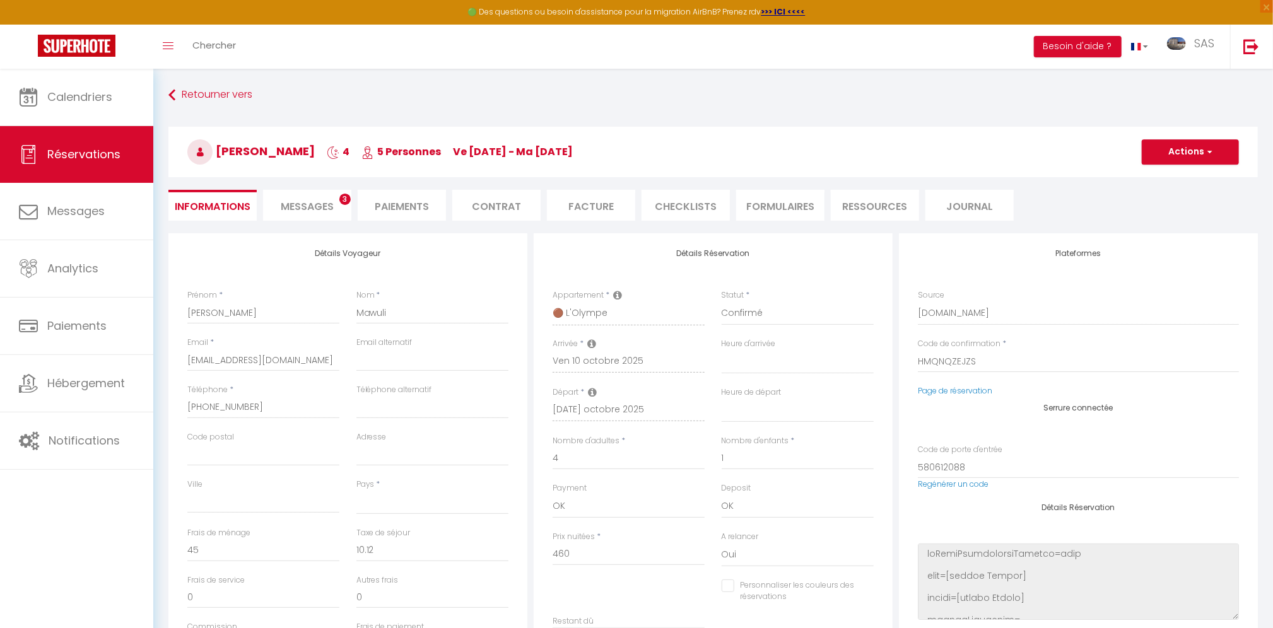
select select
checkbox input "false"
select select
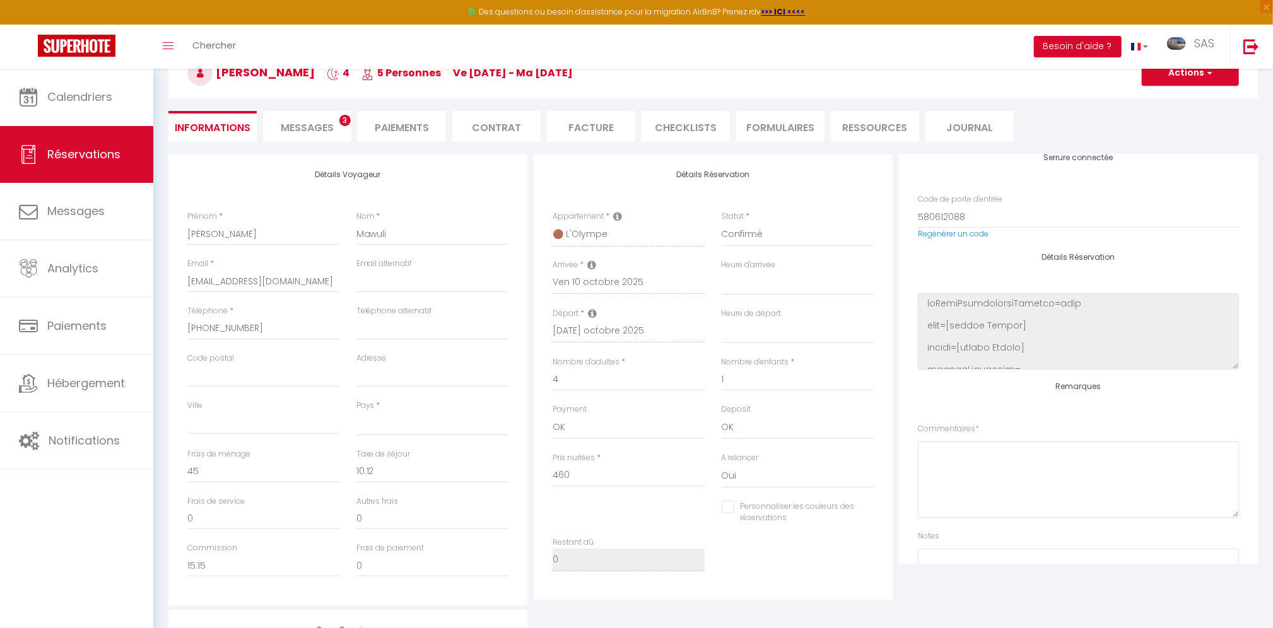
scroll to position [229, 0]
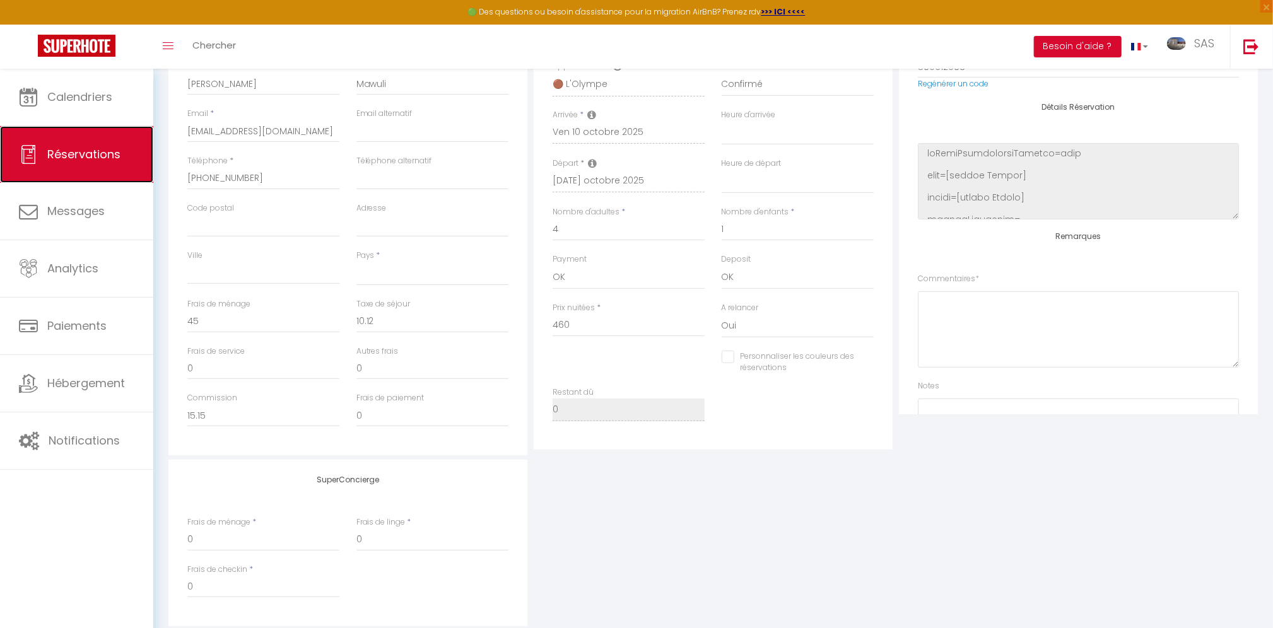
click at [93, 155] on span "Réservations" at bounding box center [83, 154] width 73 height 16
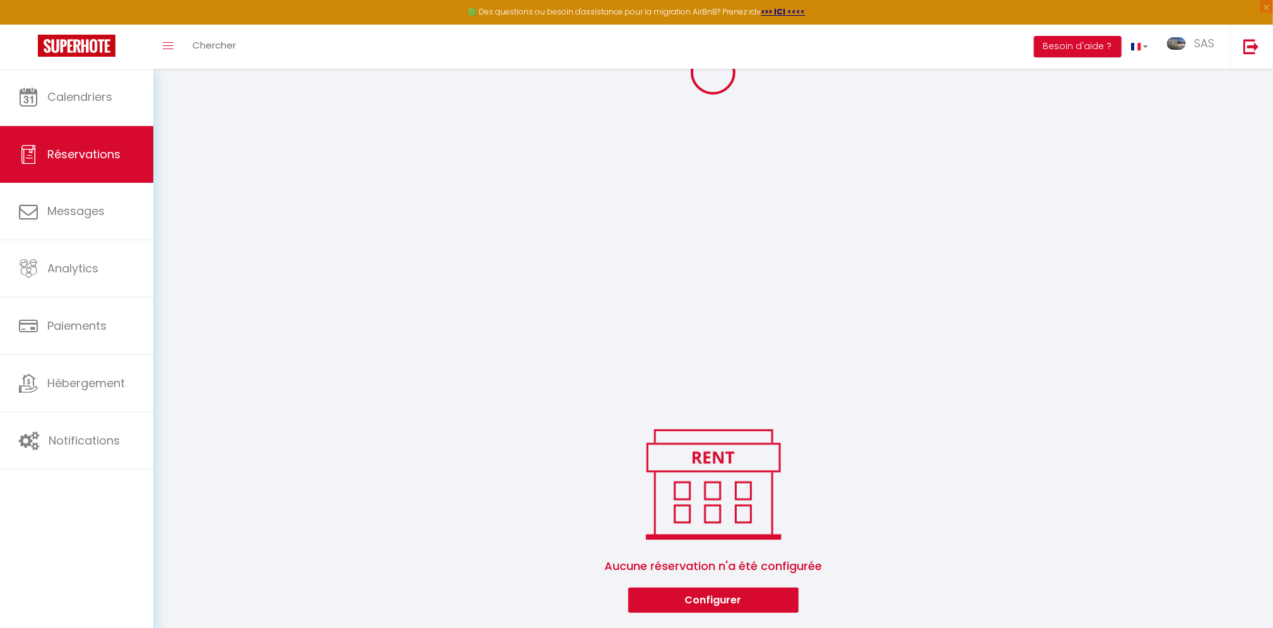
scroll to position [1126, 0]
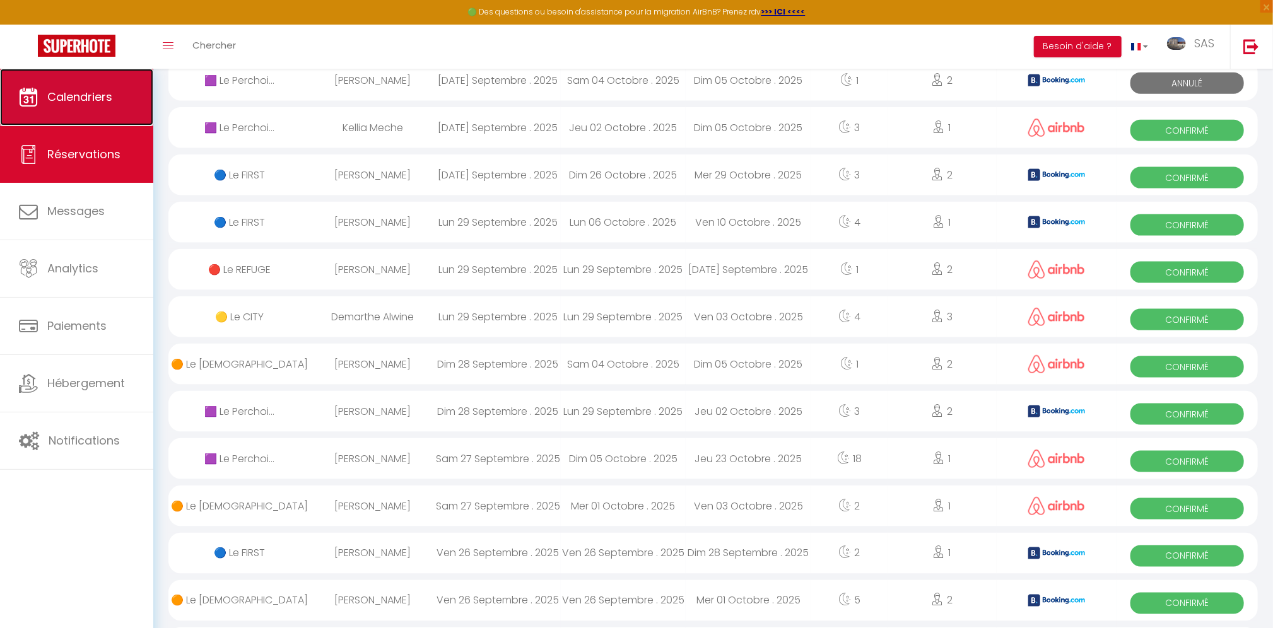
click at [83, 97] on span "Calendriers" at bounding box center [79, 97] width 65 height 16
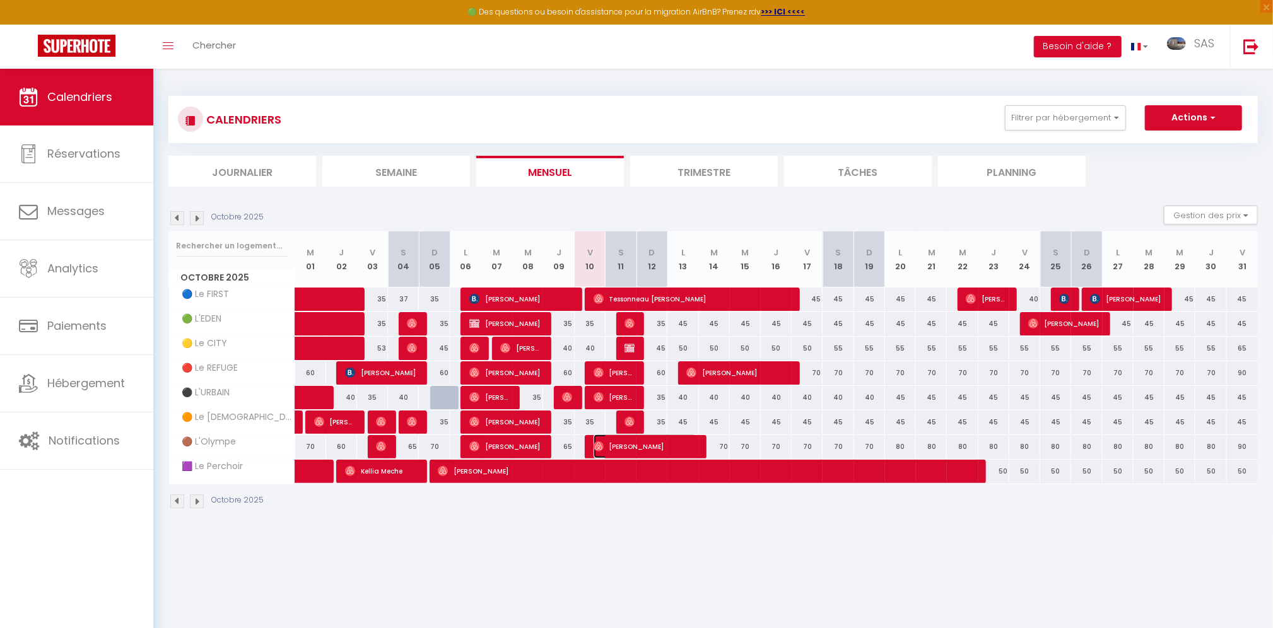
click at [637, 446] on span "[PERSON_NAME]" at bounding box center [645, 447] width 103 height 24
select select "OK"
select select "0"
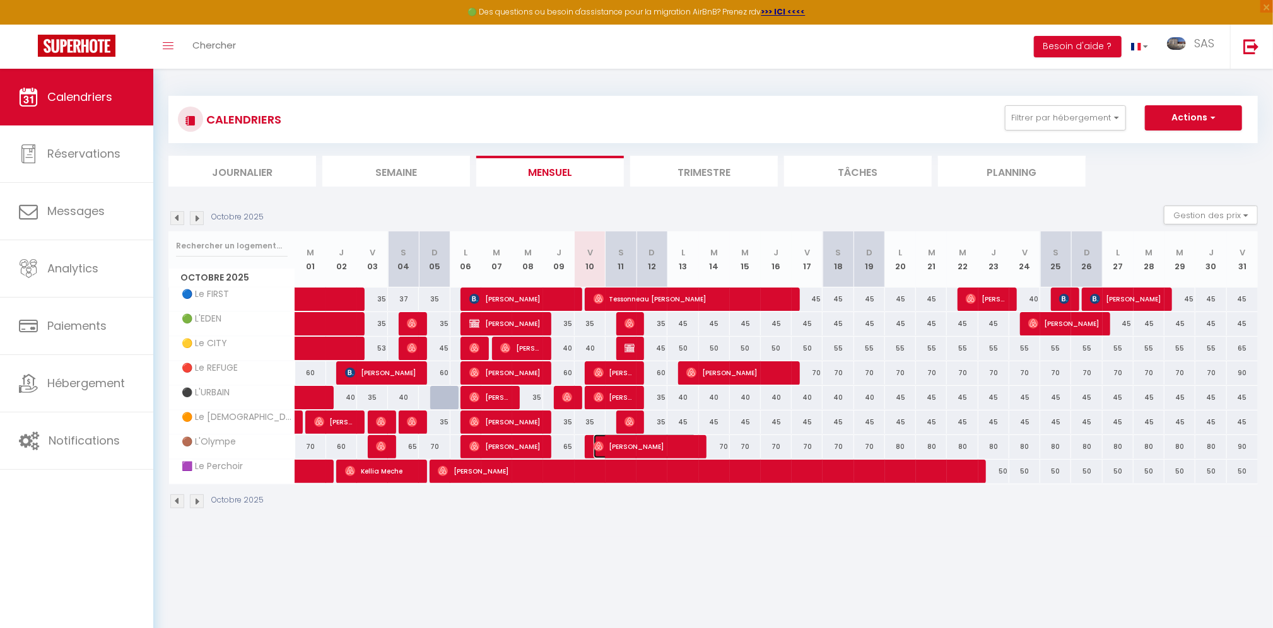
select select "1"
select select
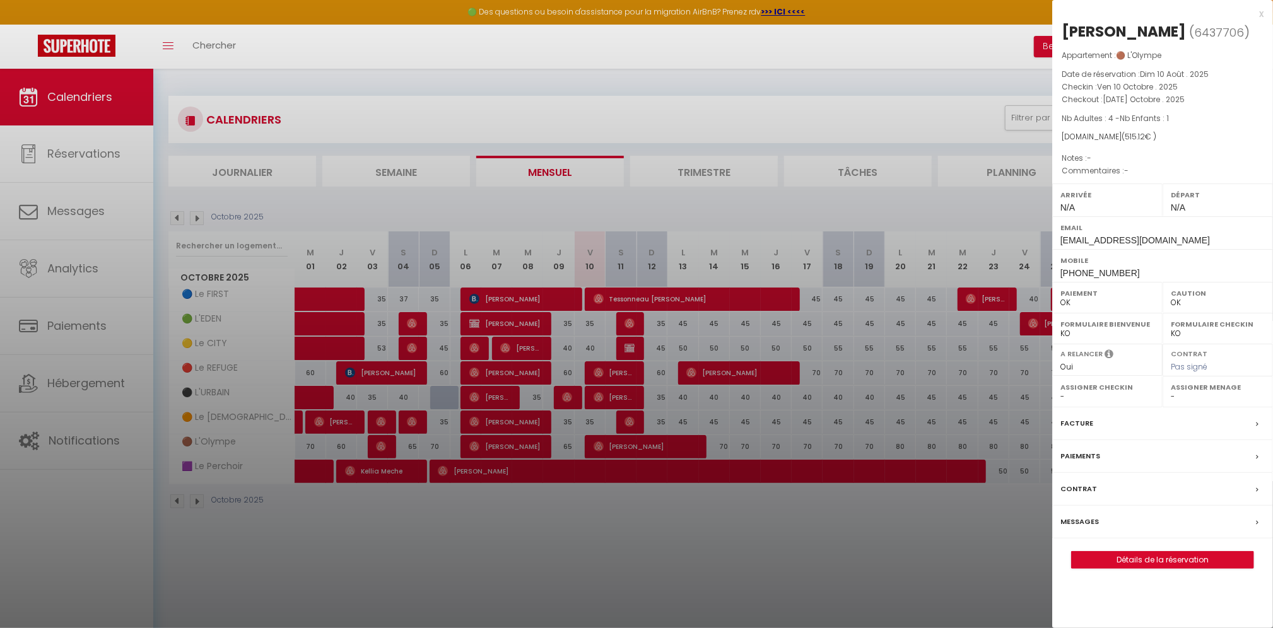
click at [636, 445] on div at bounding box center [636, 314] width 1273 height 628
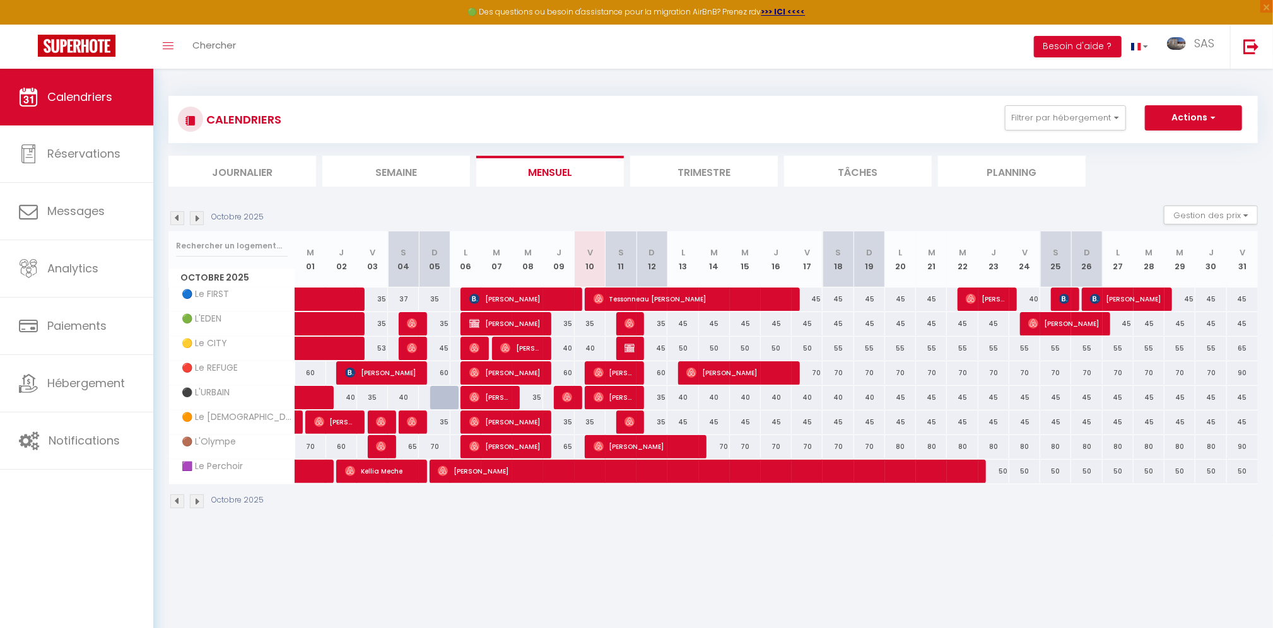
click at [636, 445] on body "🟢 Des questions ou besoin d'assistance pour la migration AirBnB? Prenez rdv >>>…" at bounding box center [636, 383] width 1273 height 628
click at [635, 445] on span "[PERSON_NAME]" at bounding box center [645, 447] width 103 height 24
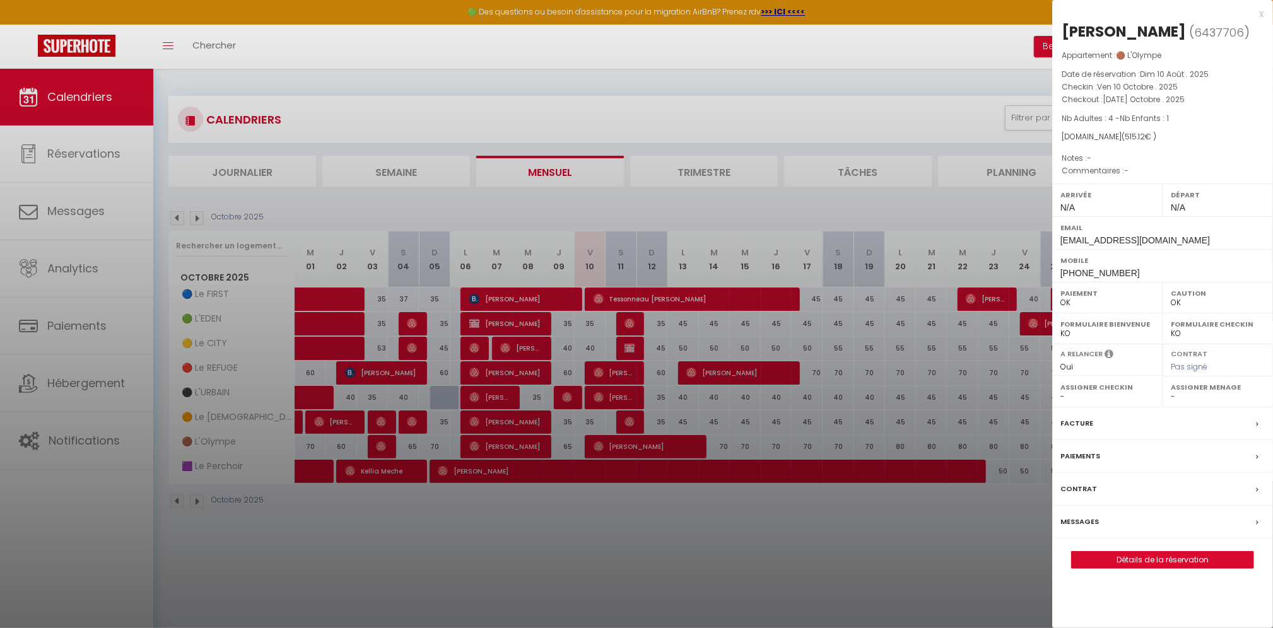
click at [626, 448] on div at bounding box center [636, 314] width 1273 height 628
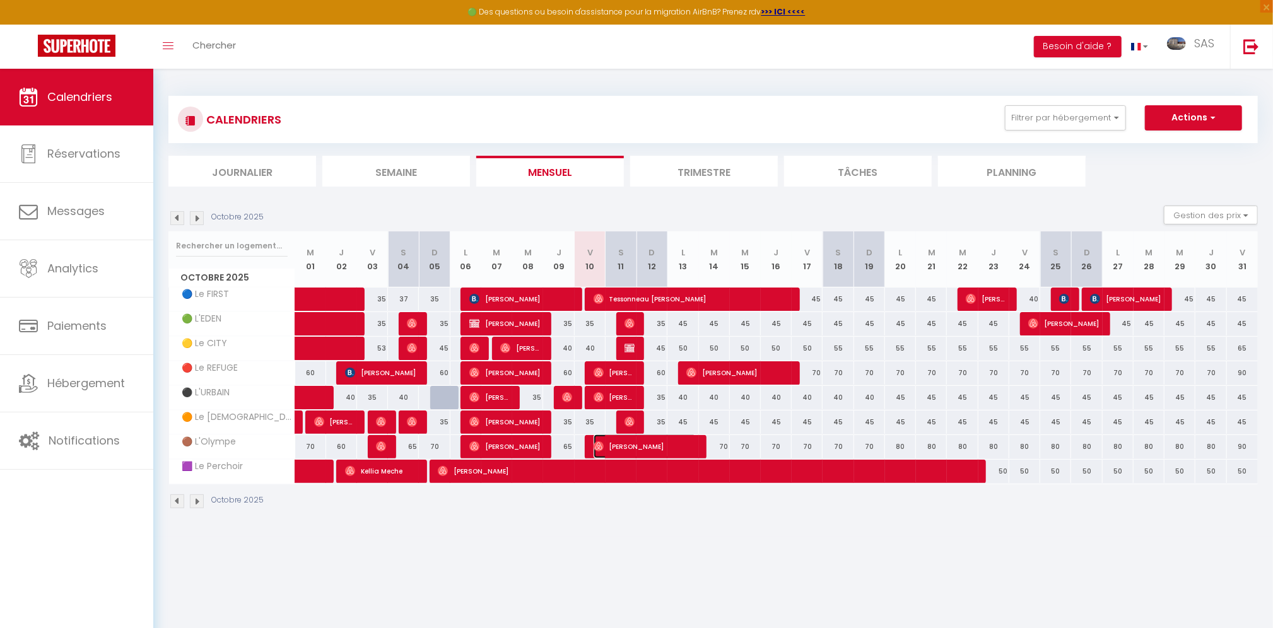
click at [663, 447] on span "[PERSON_NAME]" at bounding box center [645, 447] width 103 height 24
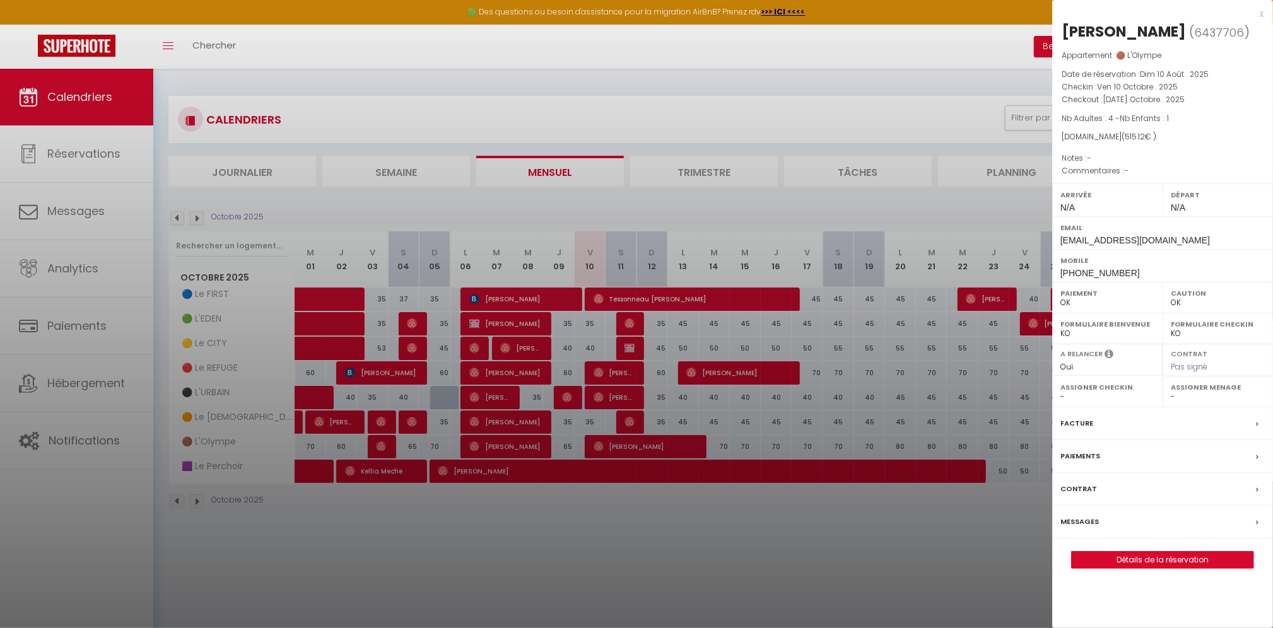
click at [71, 146] on div at bounding box center [636, 314] width 1273 height 628
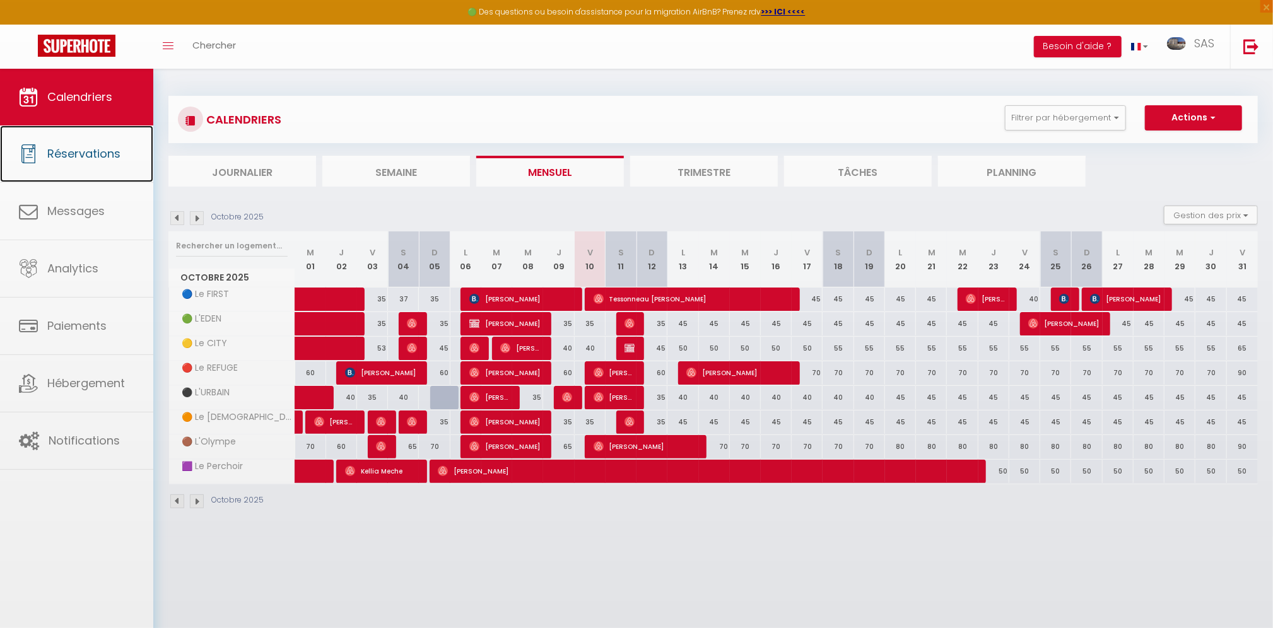
click at [74, 158] on span "Réservations" at bounding box center [83, 154] width 73 height 16
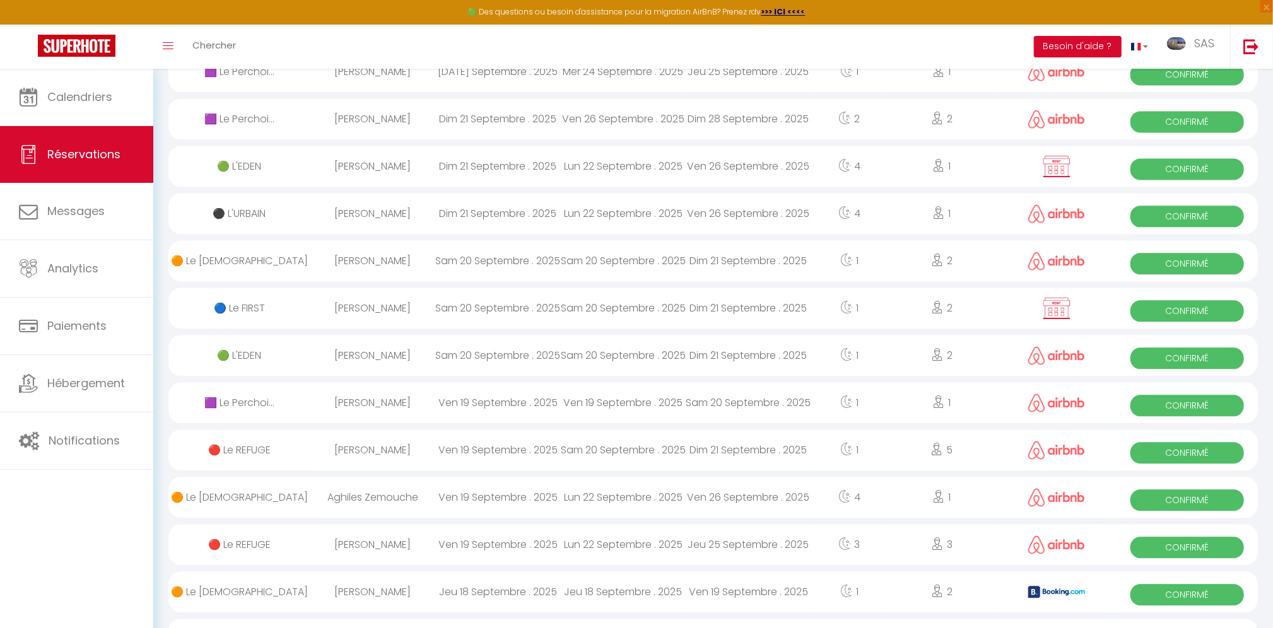
scroll to position [1964, 0]
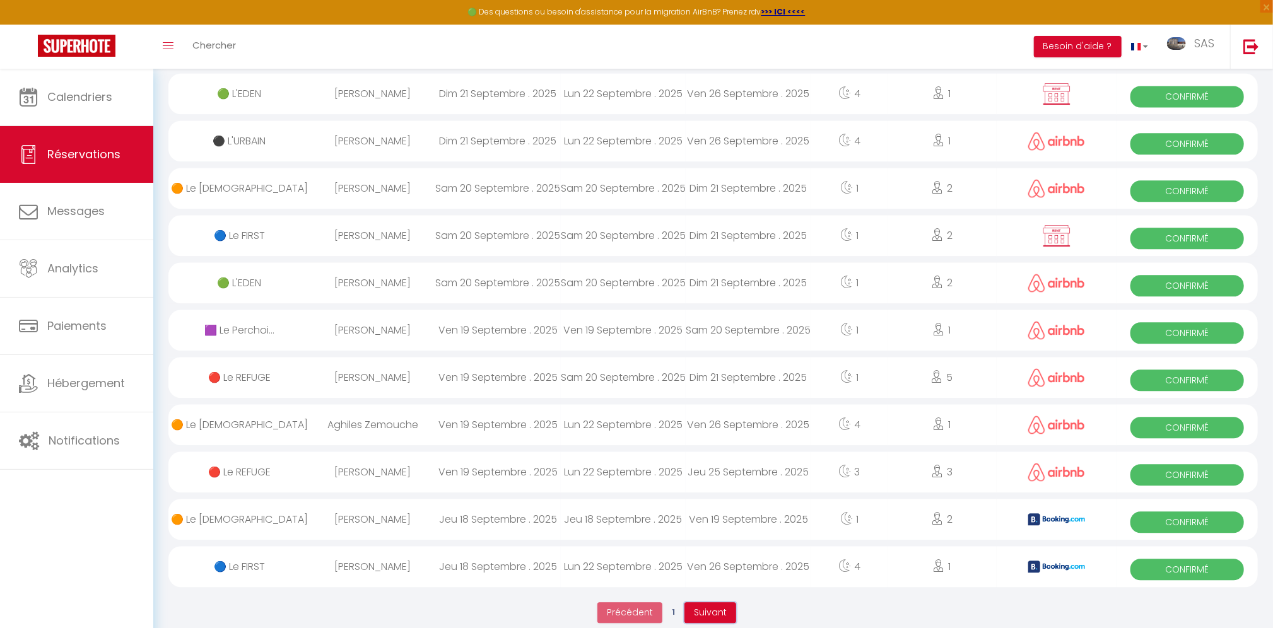
click at [702, 604] on button "Suivant" at bounding box center [710, 612] width 52 height 21
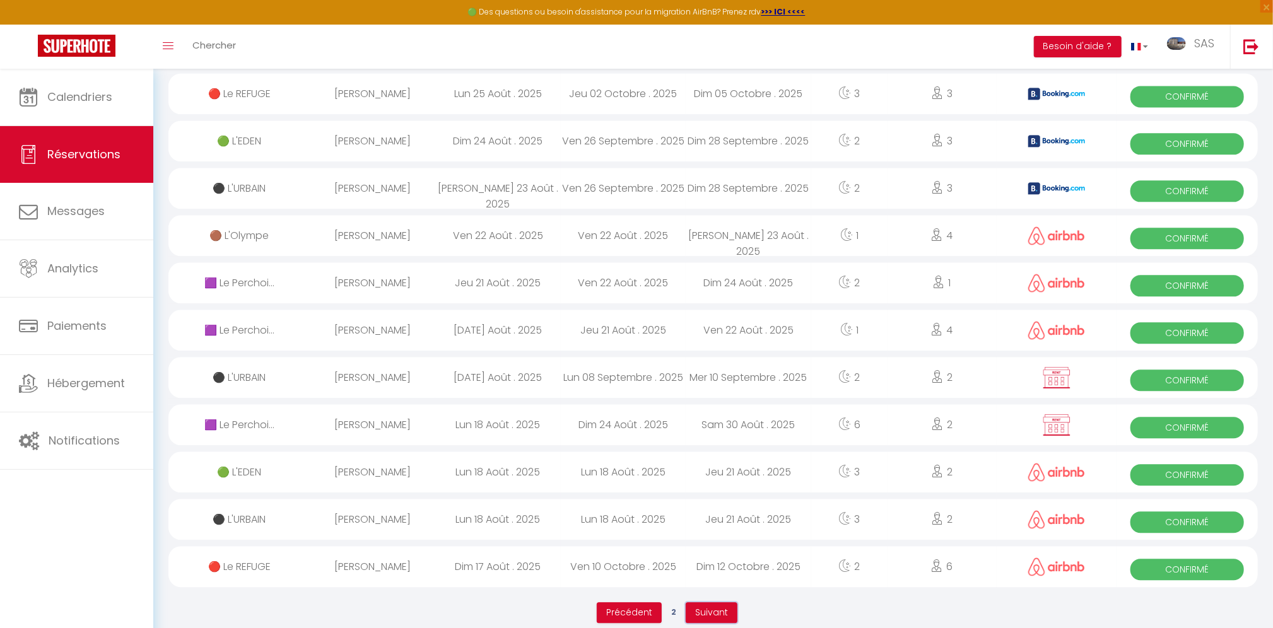
click at [714, 606] on span "Suivant" at bounding box center [711, 612] width 33 height 13
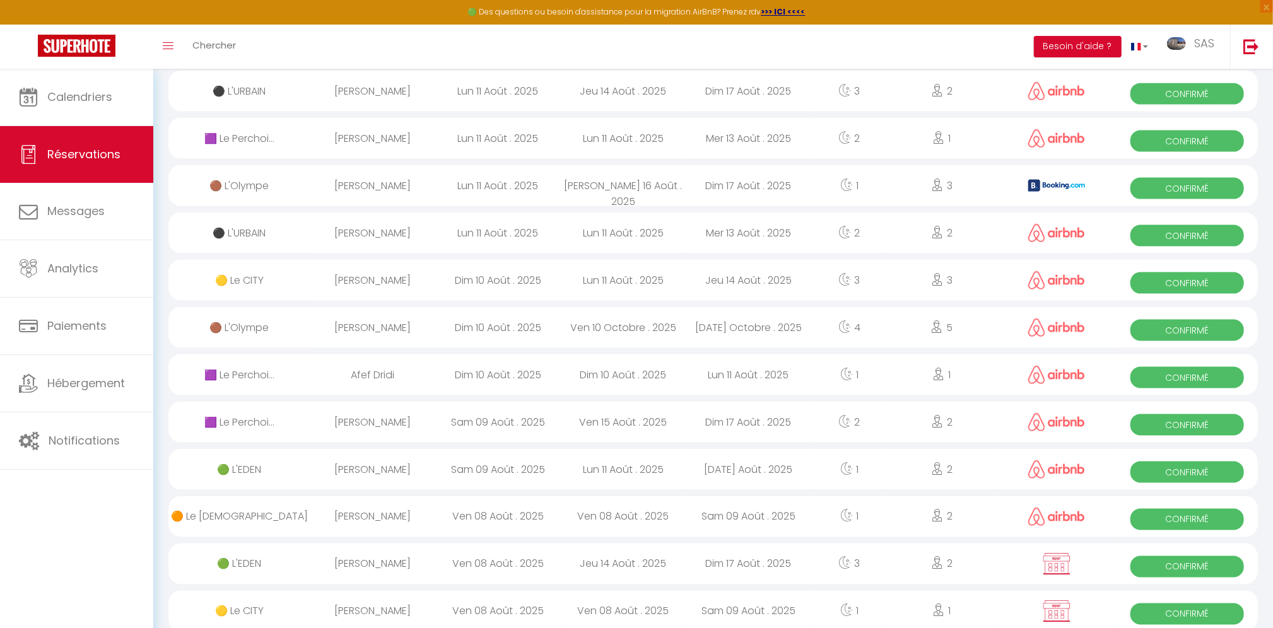
scroll to position [1157, 0]
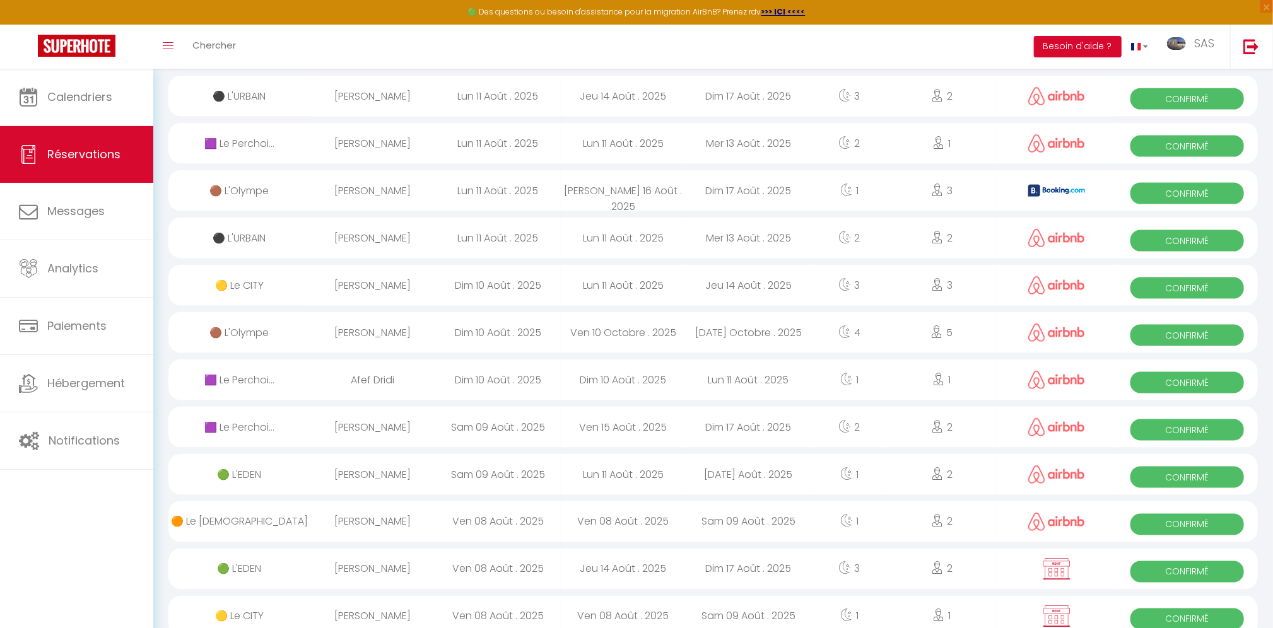
click at [380, 325] on div "[PERSON_NAME]" at bounding box center [373, 332] width 126 height 41
select select "OK"
select select "0"
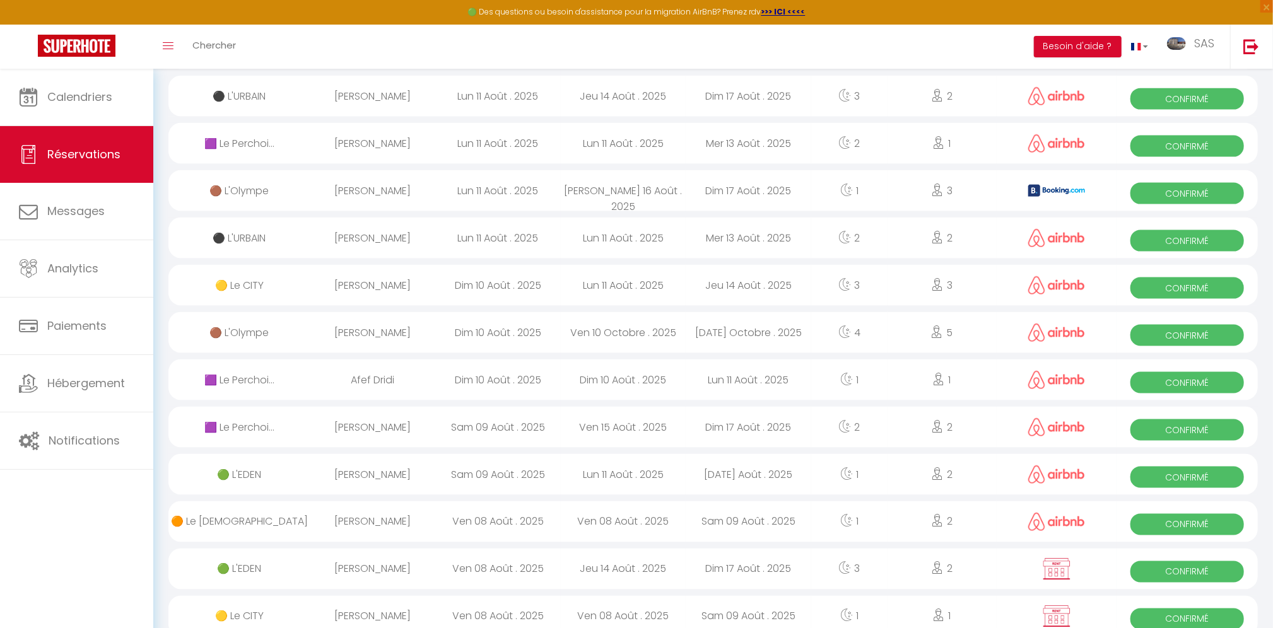
select select "1"
select select
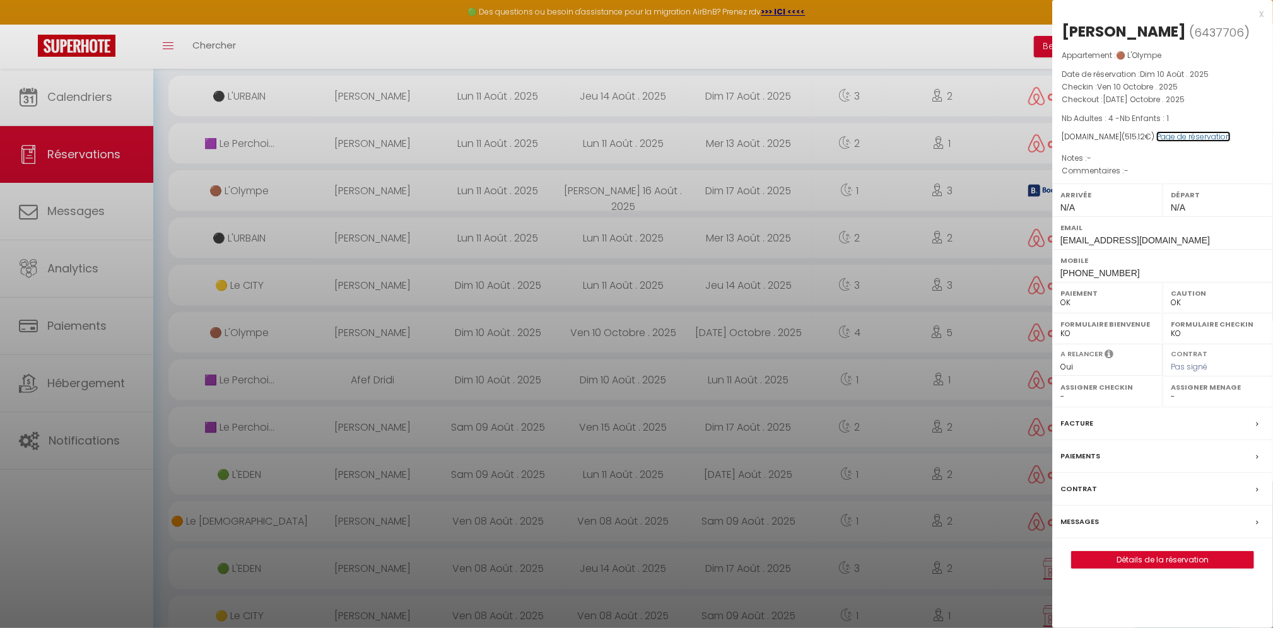
click at [1204, 138] on link "Page de réservation" at bounding box center [1193, 136] width 74 height 11
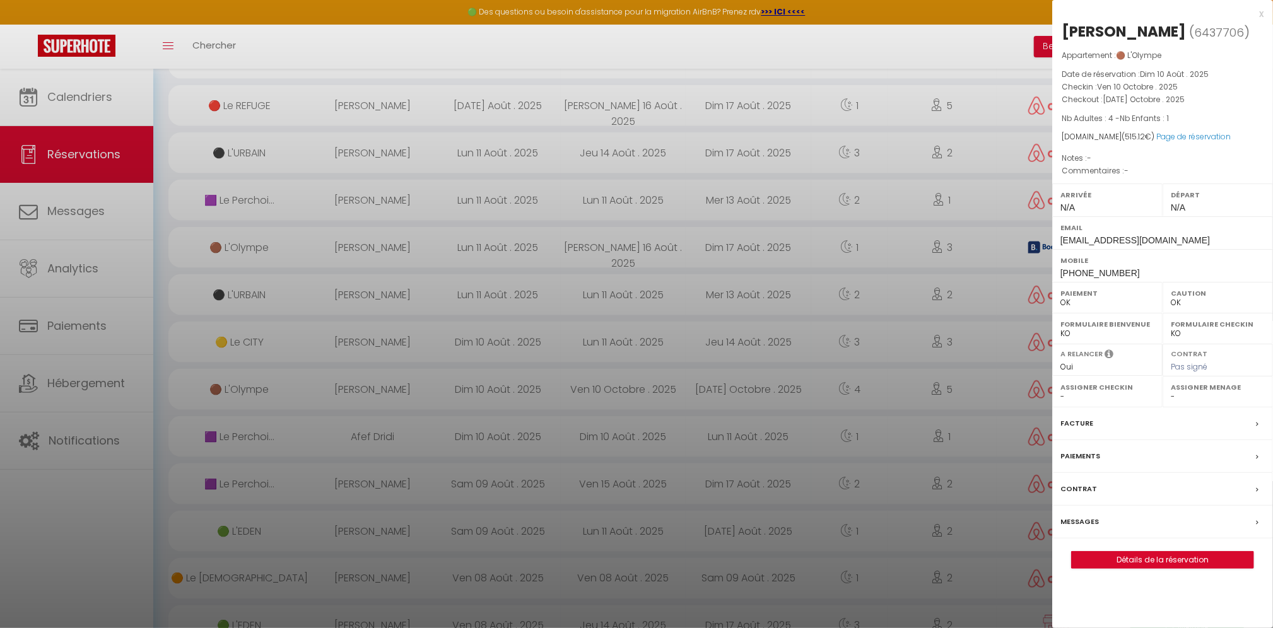
click at [94, 88] on div at bounding box center [636, 314] width 1273 height 628
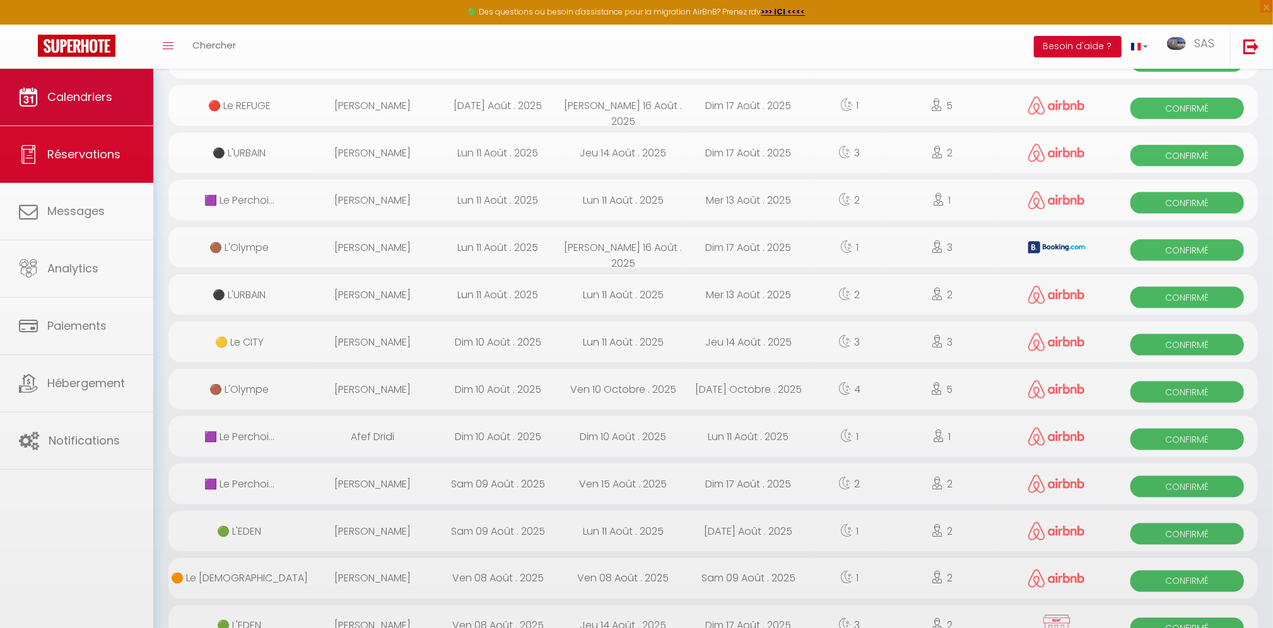
click at [94, 88] on body "🟢 Des questions ou besoin d'assistance pour la migration AirBnB? Prenez rdv >>>…" at bounding box center [636, 237] width 1273 height 2539
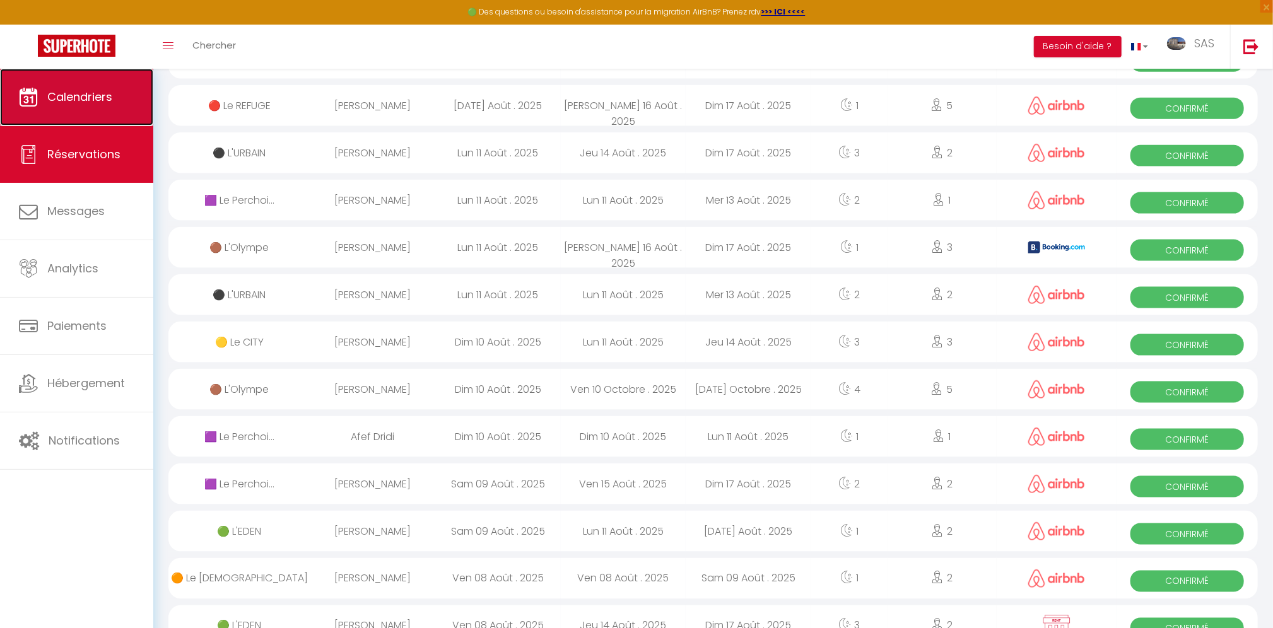
click at [85, 102] on span "Calendriers" at bounding box center [79, 97] width 65 height 16
